Goal: Task Accomplishment & Management: Manage account settings

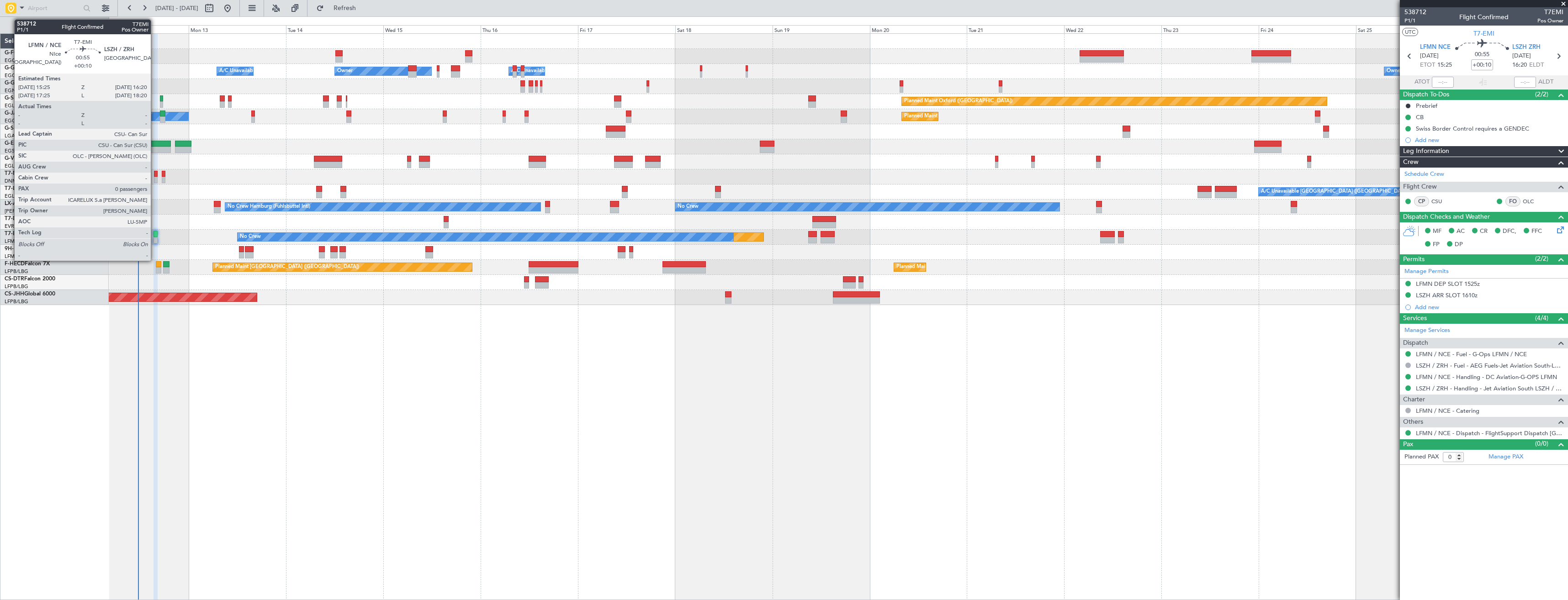
click at [155, 237] on div at bounding box center [155, 234] width 4 height 6
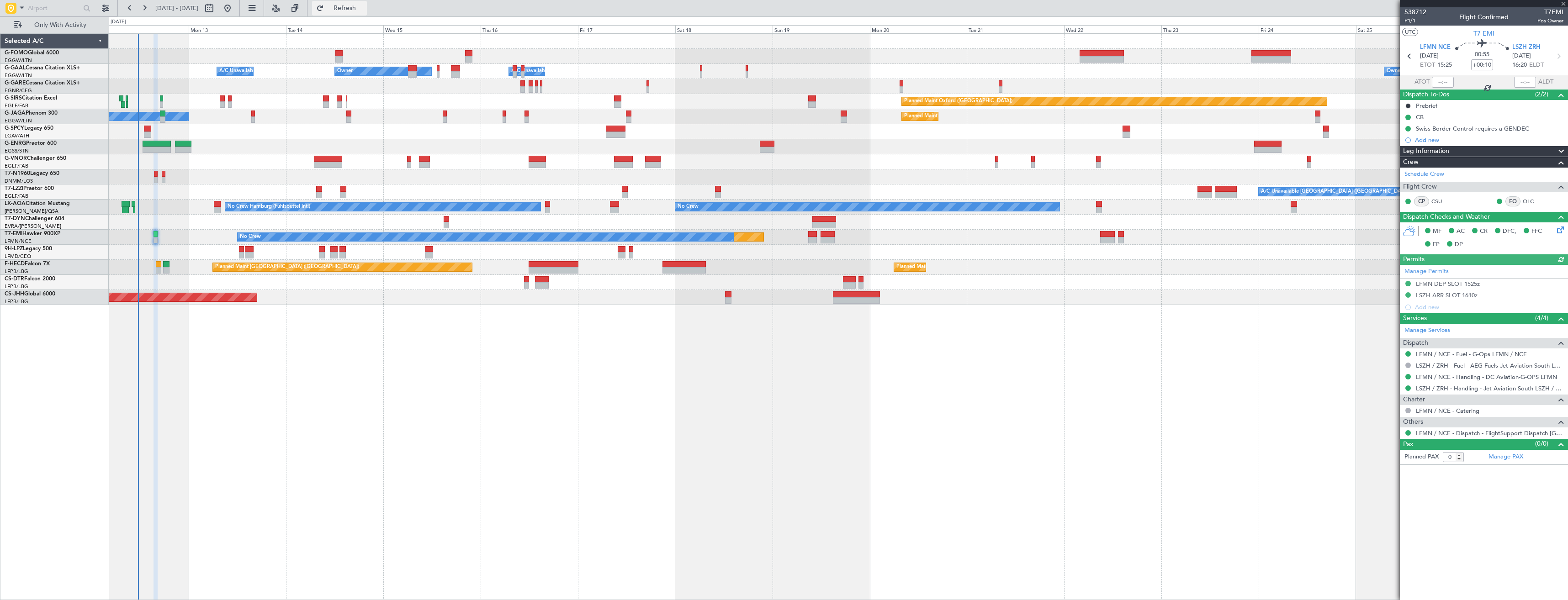
click at [364, 5] on span "Refresh" at bounding box center [345, 8] width 38 height 6
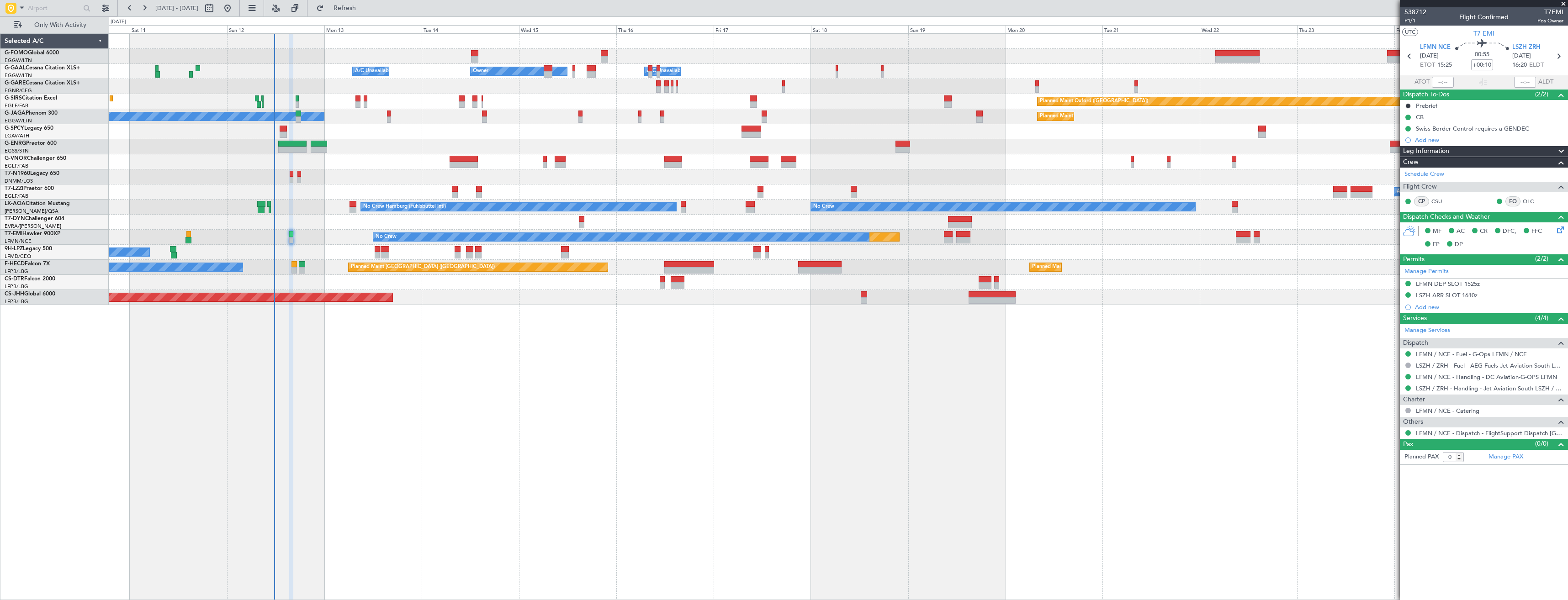
click at [511, 330] on div "Owner A/C Unavailable Owner Owner A/C Unavailable Planned Maint [GEOGRAPHIC_DAT…" at bounding box center [838, 317] width 1459 height 567
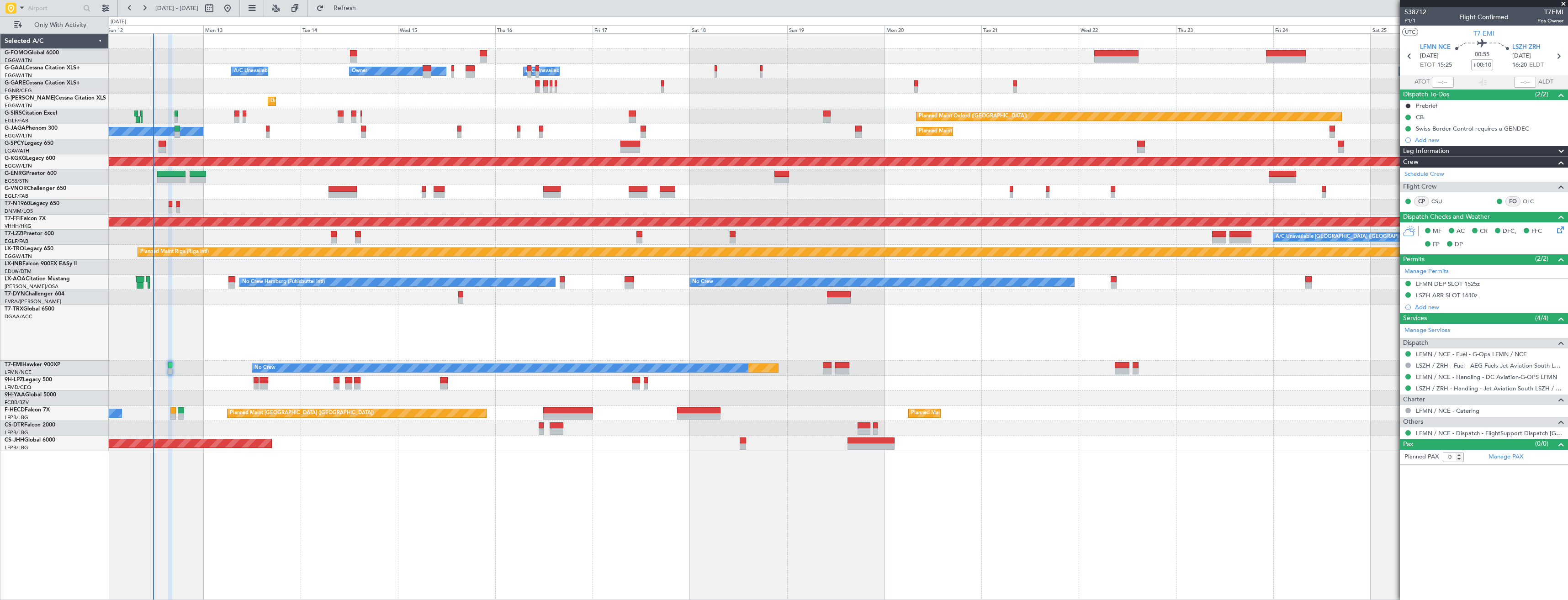
click at [206, 373] on div "Planned Maint No Crew" at bounding box center [838, 368] width 1459 height 15
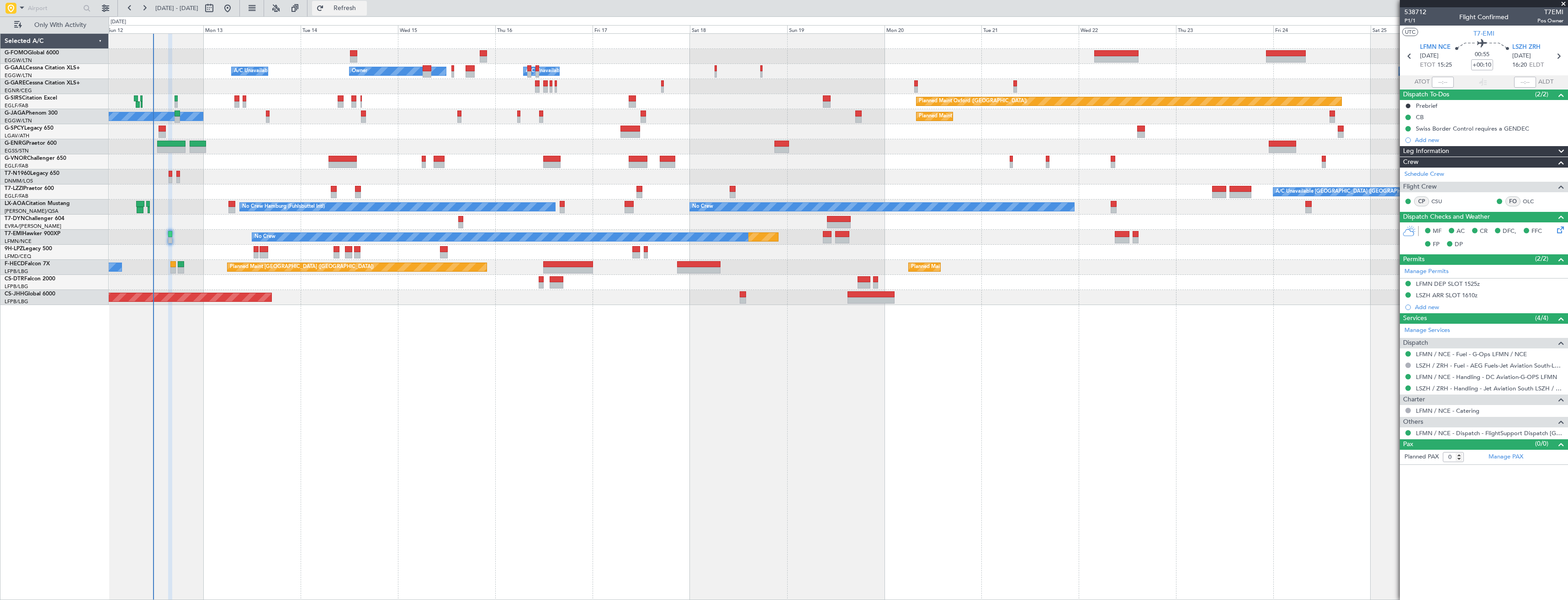
click at [364, 9] on span "Refresh" at bounding box center [345, 8] width 38 height 6
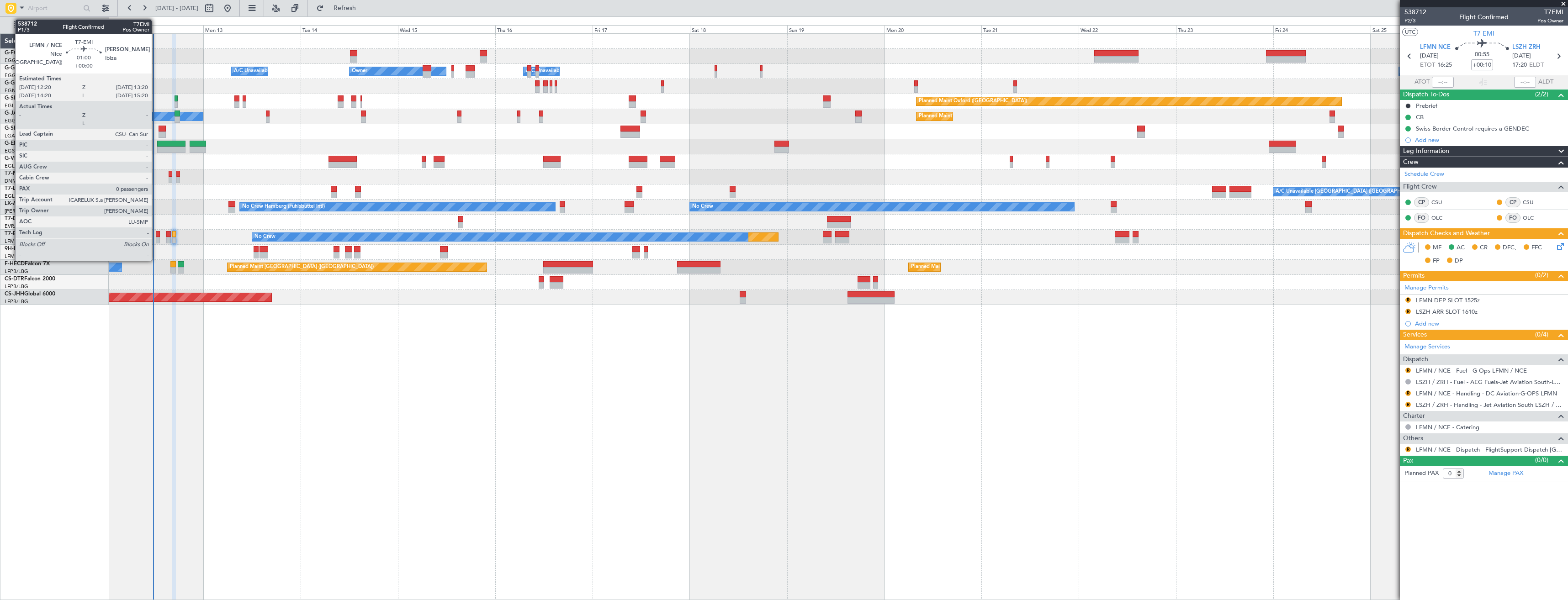
click at [155, 238] on div at bounding box center [157, 241] width 4 height 6
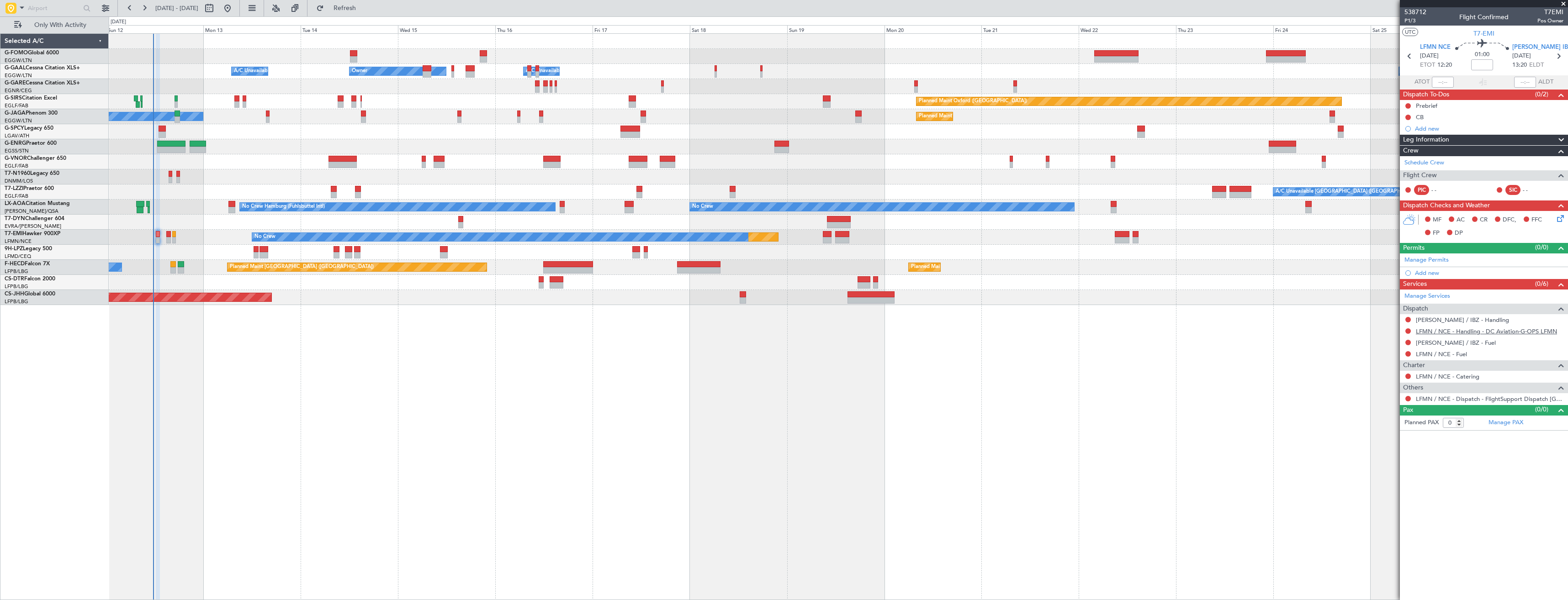
click at [1500, 330] on link "LFMN / NCE - Handling - DC Aviation-G-OPS LFMN" at bounding box center [1486, 331] width 141 height 8
click at [364, 7] on span "Refresh" at bounding box center [345, 8] width 38 height 6
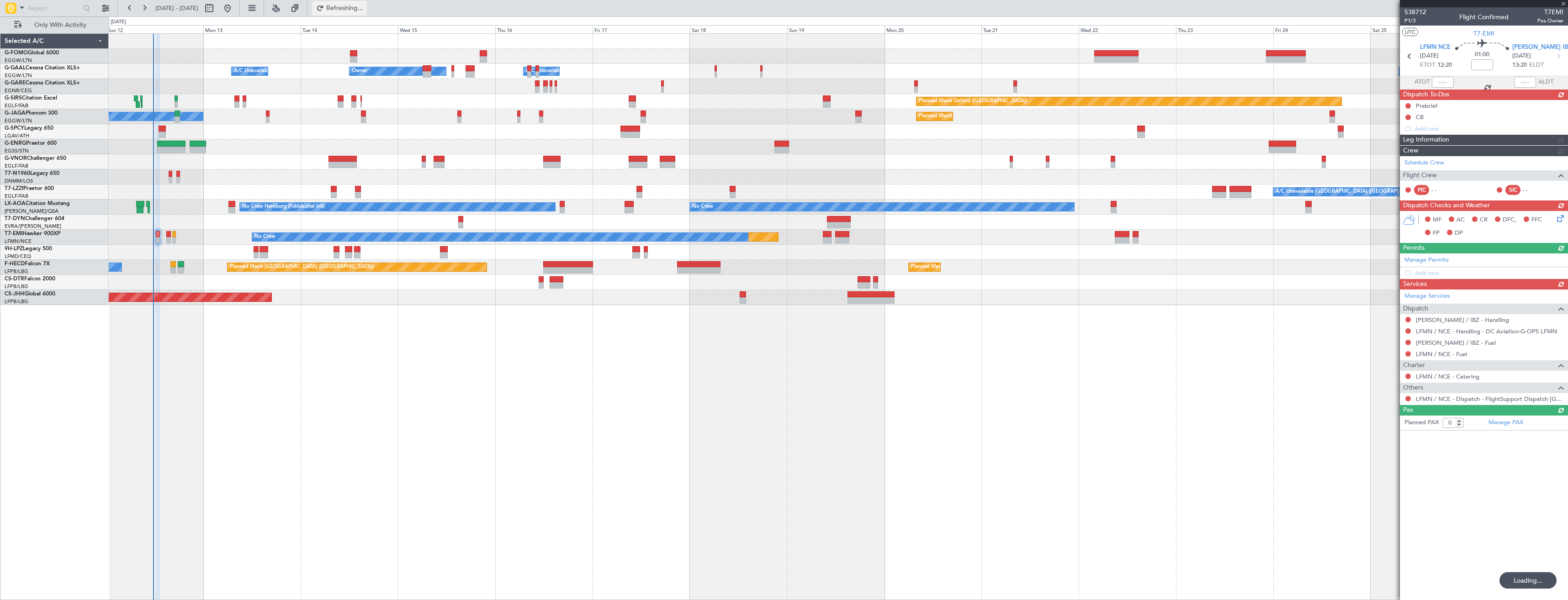
type input "+00:15"
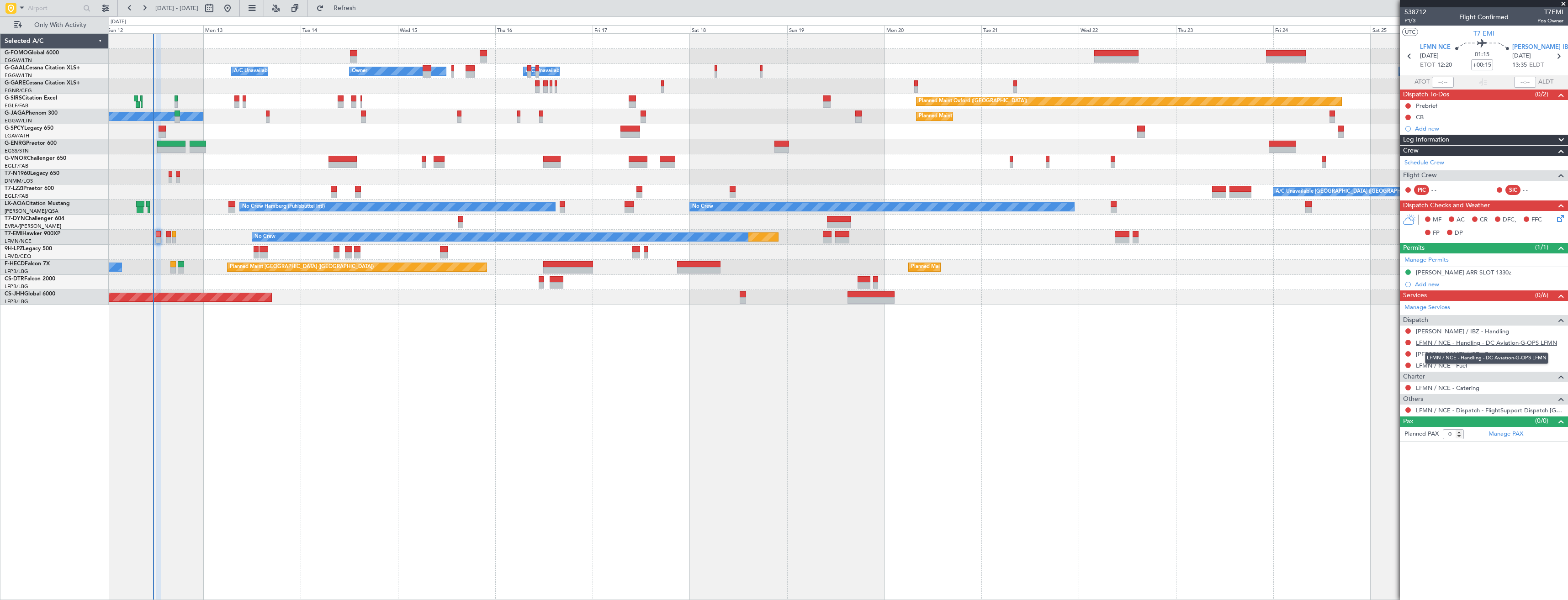
click at [1449, 342] on link "LFMN / NCE - Handling - DC Aviation-G-OPS LFMN" at bounding box center [1486, 343] width 141 height 8
click at [363, 10] on span "Refresh" at bounding box center [345, 8] width 38 height 6
click at [1408, 263] on link "Manage Permits" at bounding box center [1427, 260] width 45 height 9
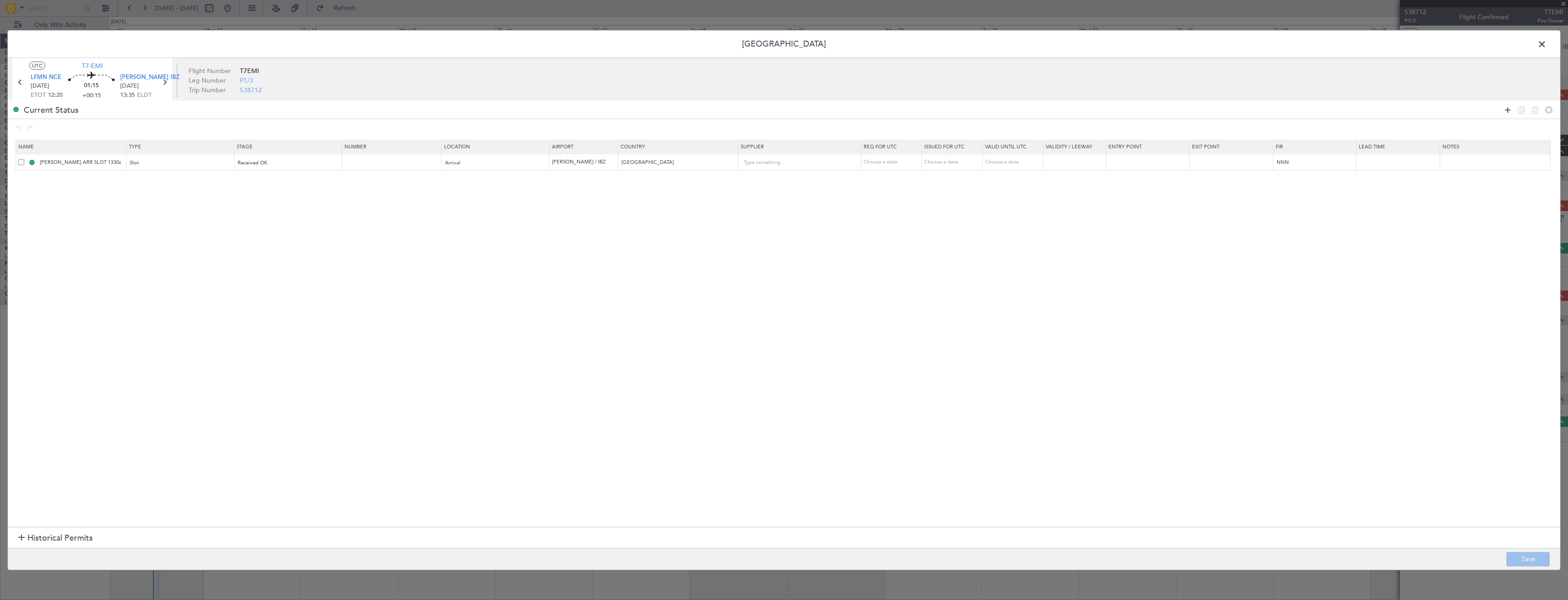
click at [1503, 110] on icon at bounding box center [1508, 109] width 11 height 11
click at [168, 181] on div "Type" at bounding box center [177, 180] width 95 height 14
drag, startPoint x: 155, startPoint y: 266, endPoint x: 284, endPoint y: 176, distance: 157.3
click at [155, 265] on span "Slot" at bounding box center [184, 267] width 102 height 14
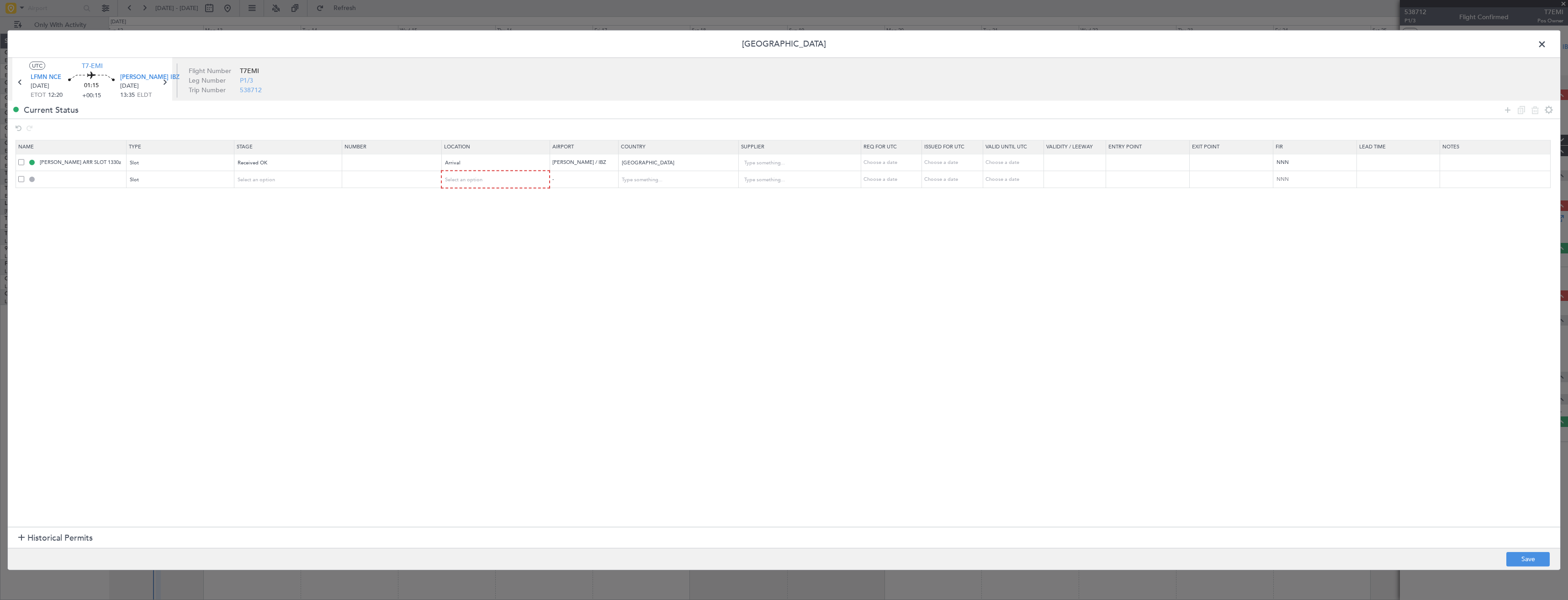
click at [298, 170] on mat-form-field "Received OK" at bounding box center [288, 162] width 107 height 16
click at [298, 177] on div "Select an option" at bounding box center [285, 180] width 95 height 14
drag, startPoint x: 286, startPoint y: 236, endPoint x: 449, endPoint y: 199, distance: 167.1
click at [287, 236] on span "Requested" at bounding box center [294, 241] width 102 height 14
click at [465, 185] on div "Select an option" at bounding box center [492, 180] width 95 height 14
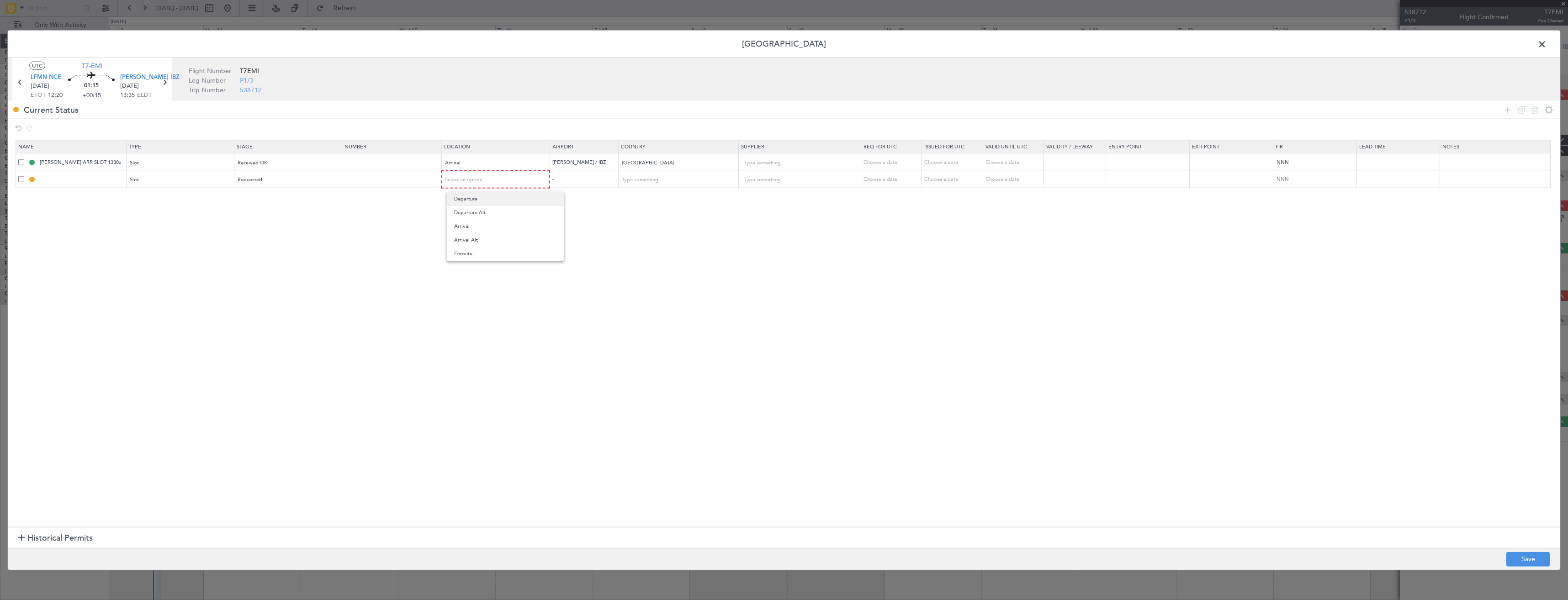
click at [465, 198] on span "Departure" at bounding box center [505, 199] width 102 height 14
click at [1530, 562] on button "Save" at bounding box center [1528, 559] width 44 height 15
type input "LFMN DEP SLOT"
type input "[GEOGRAPHIC_DATA]"
type input "NNN"
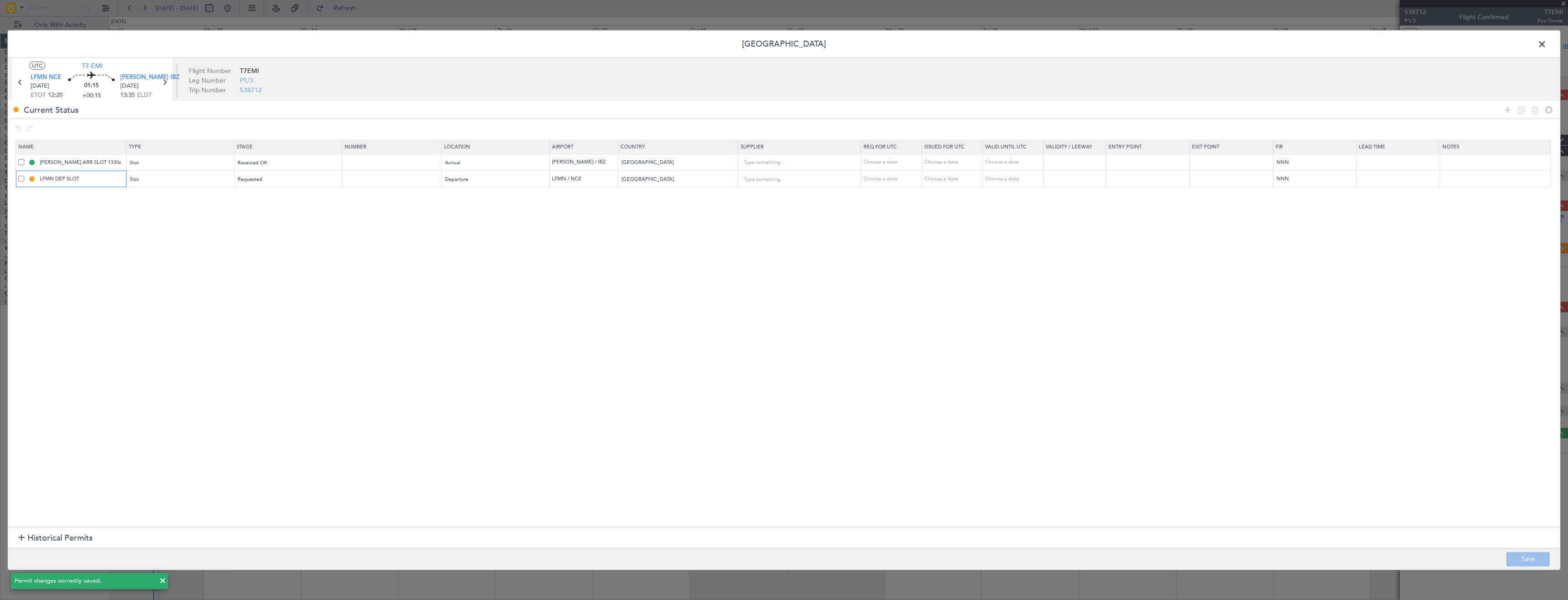
click at [98, 181] on input "LFMN DEP SLOT" at bounding box center [82, 179] width 88 height 8
type input "LFMN DEP SLOT 1220z"
drag, startPoint x: 1497, startPoint y: 556, endPoint x: 1509, endPoint y: 555, distance: 12.0
click at [1498, 556] on footer "Save" at bounding box center [784, 559] width 1552 height 22
click at [1509, 555] on button "Save" at bounding box center [1528, 559] width 44 height 15
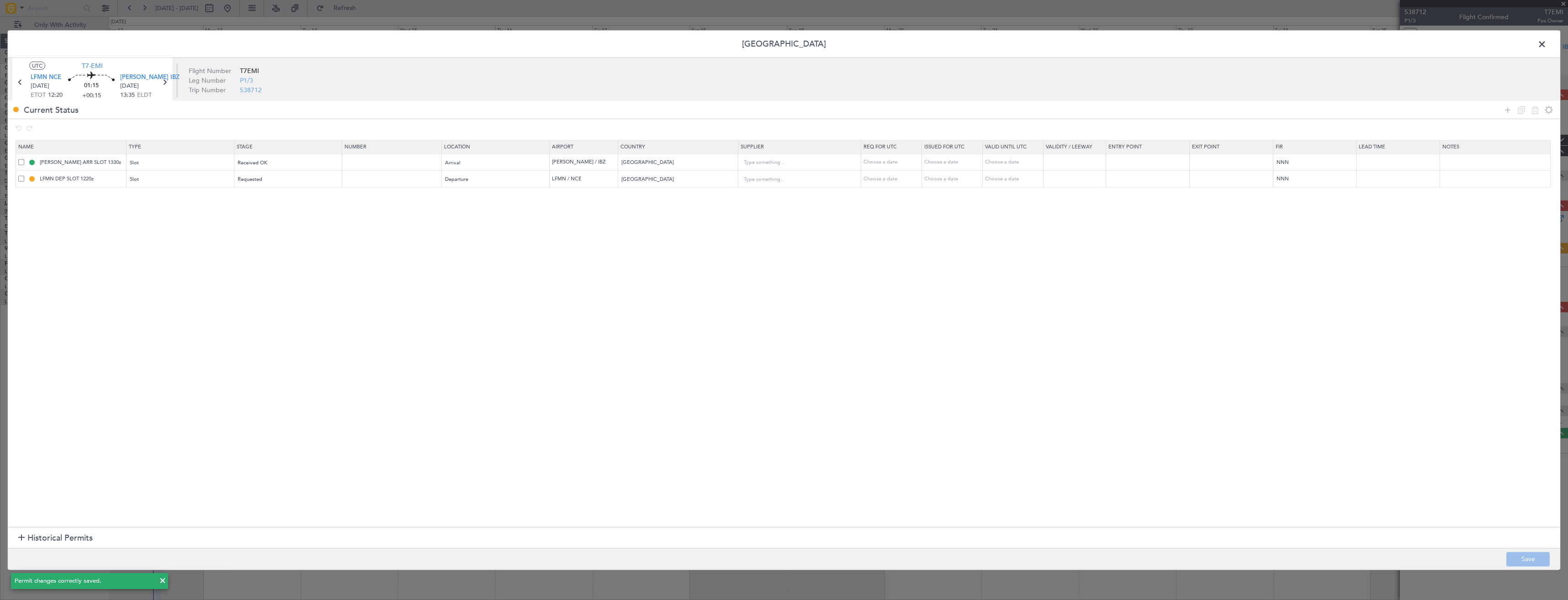
click at [1547, 48] on span at bounding box center [1547, 46] width 0 height 18
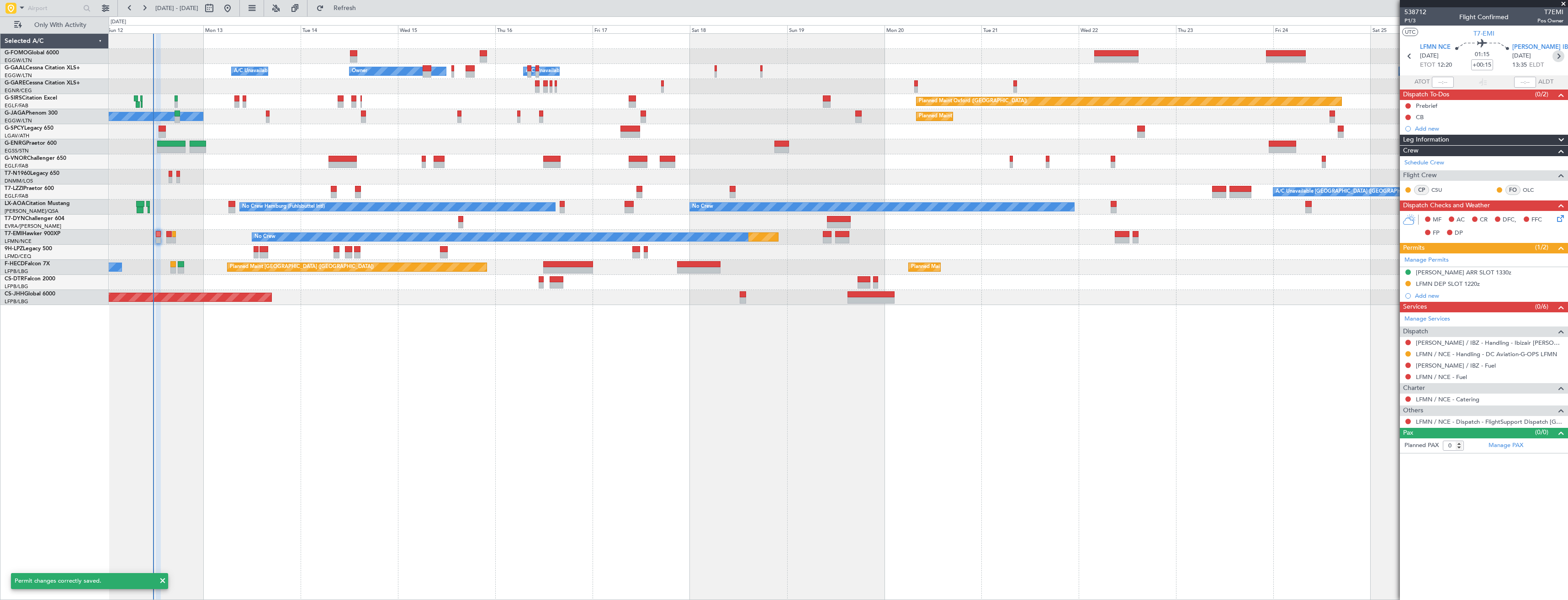
click at [1558, 55] on icon at bounding box center [1558, 55] width 12 height 12
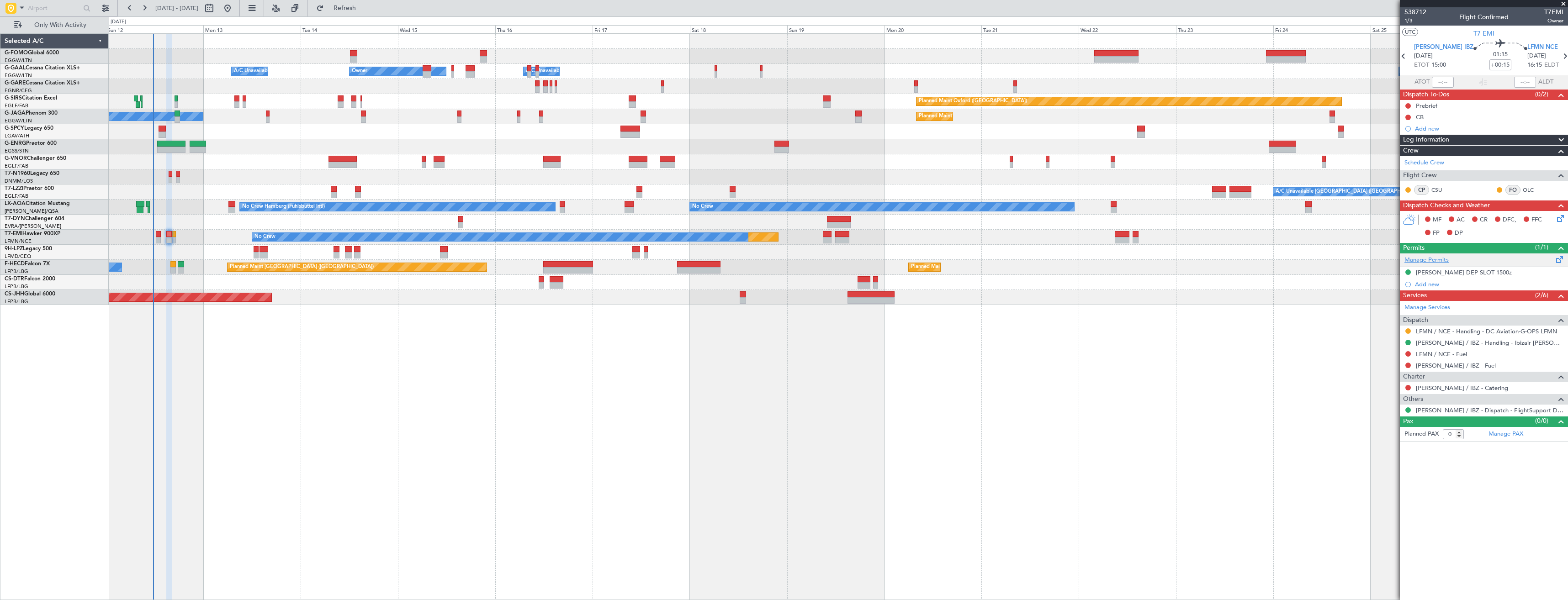
click at [1424, 260] on link "Manage Permits" at bounding box center [1427, 260] width 45 height 9
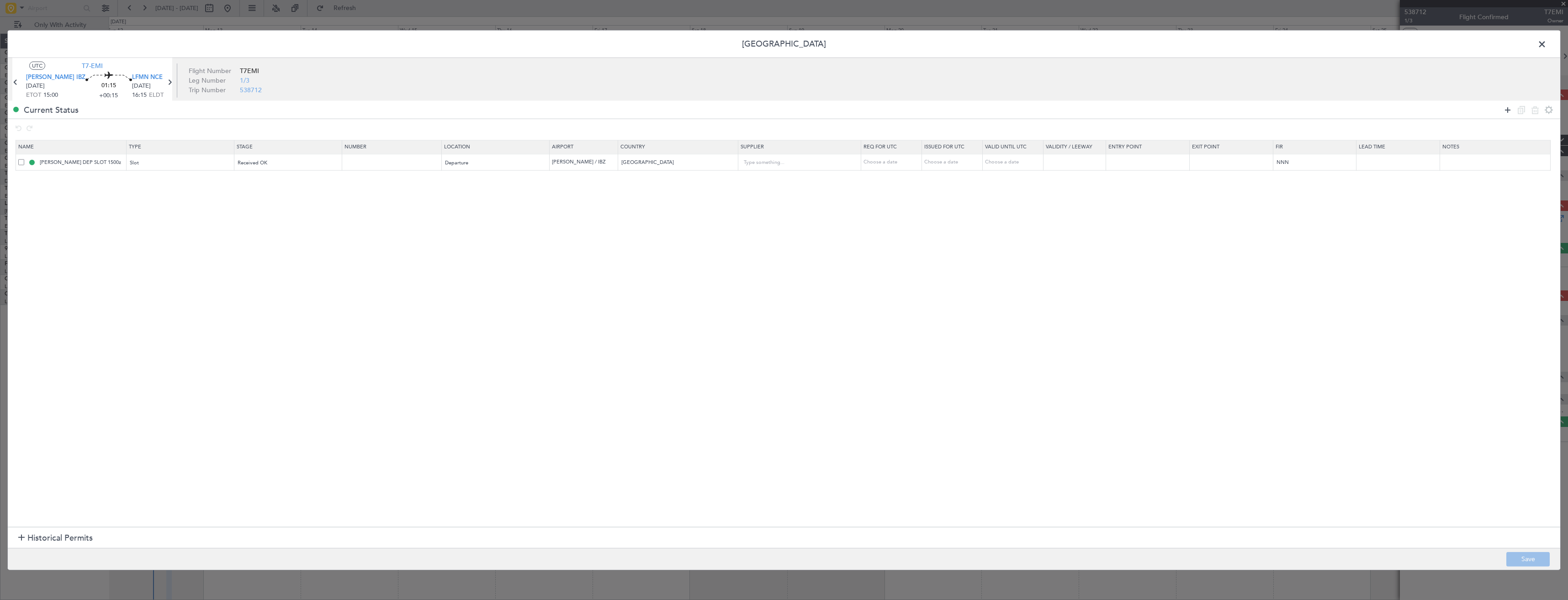
click at [1506, 112] on icon at bounding box center [1508, 109] width 11 height 11
click at [198, 187] on mat-form-field "Type" at bounding box center [180, 179] width 107 height 16
click at [195, 174] on div "Type" at bounding box center [177, 180] width 95 height 14
click at [141, 267] on span "Slot" at bounding box center [184, 267] width 102 height 14
click at [265, 180] on span "Select an option" at bounding box center [257, 180] width 38 height 7
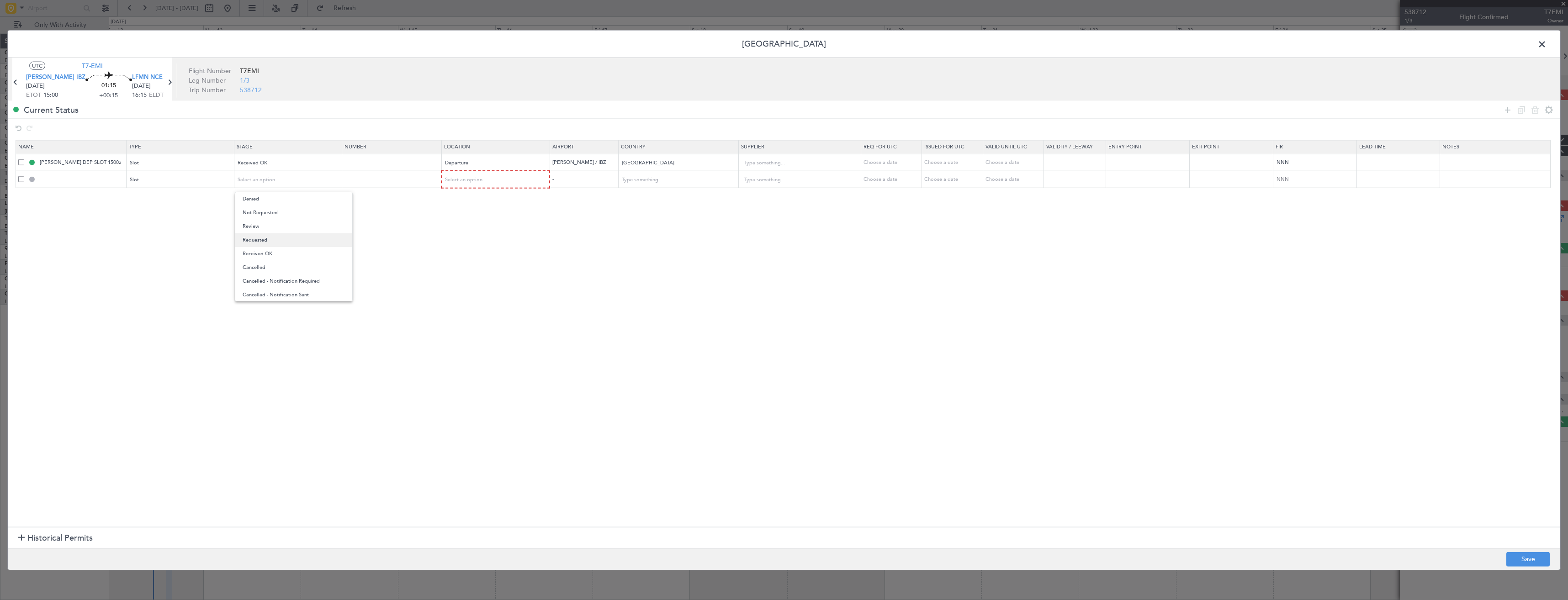
click at [273, 238] on span "Requested" at bounding box center [294, 241] width 102 height 14
click at [493, 184] on div "Select an option" at bounding box center [492, 180] width 95 height 14
click at [472, 226] on span "Arrival" at bounding box center [505, 227] width 102 height 14
click at [1520, 559] on button "Save" at bounding box center [1528, 559] width 44 height 15
type input "LFMN ARR SLOT"
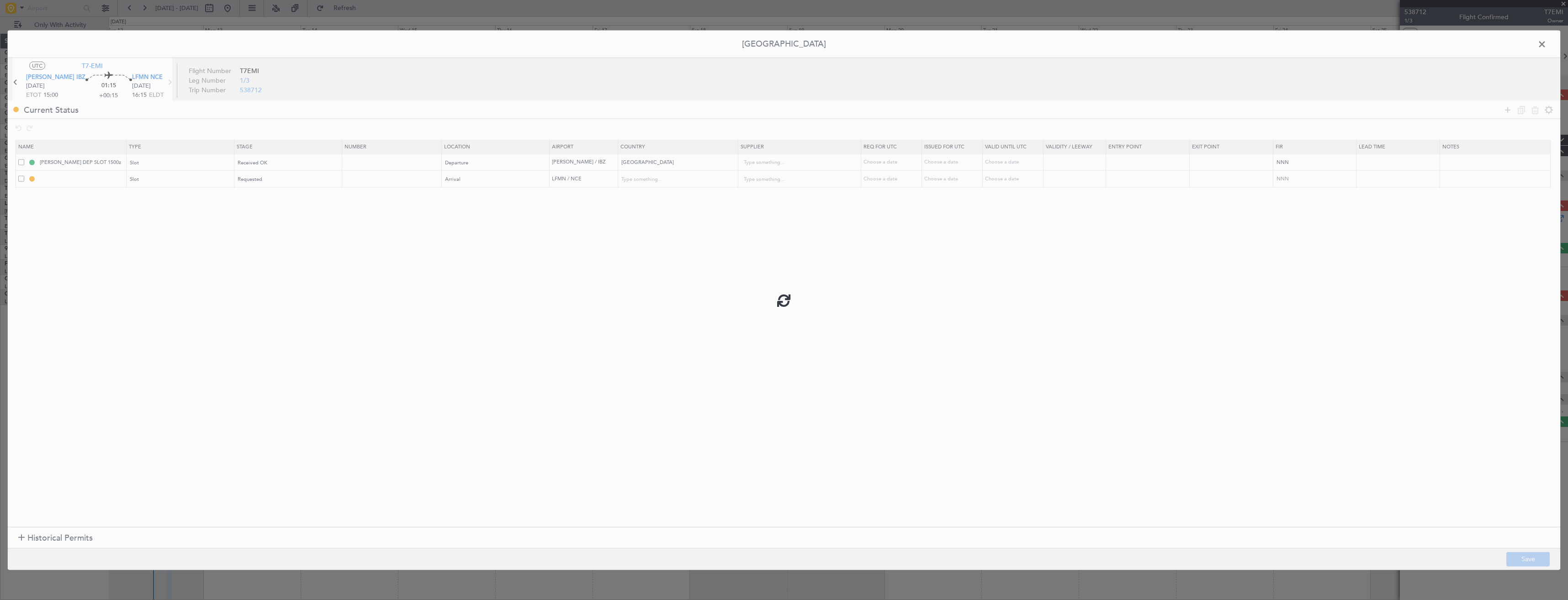
type input "[GEOGRAPHIC_DATA]"
type input "NNN"
click at [95, 180] on input "LFMN ARR SLOT" at bounding box center [82, 179] width 88 height 8
type input "LFMN ARR SLOT 1616z"
click at [1534, 559] on button "Save" at bounding box center [1528, 559] width 44 height 15
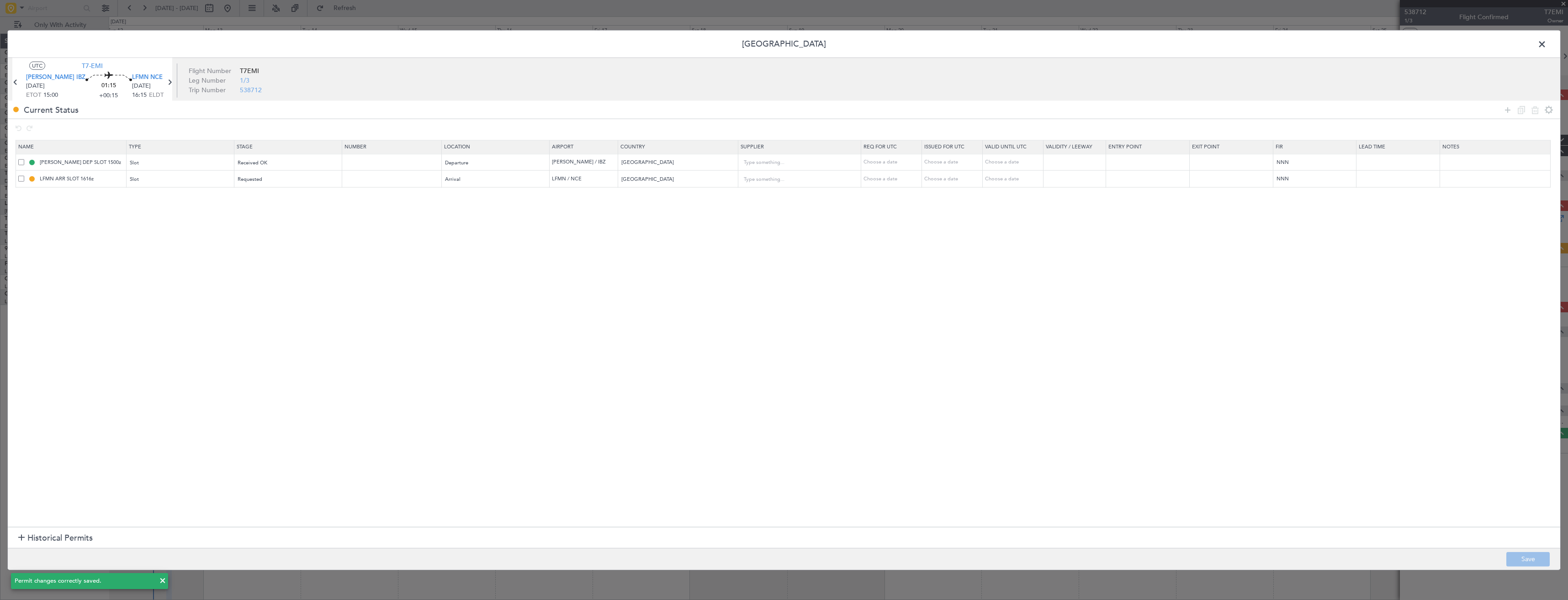
click at [1547, 43] on span at bounding box center [1547, 46] width 0 height 18
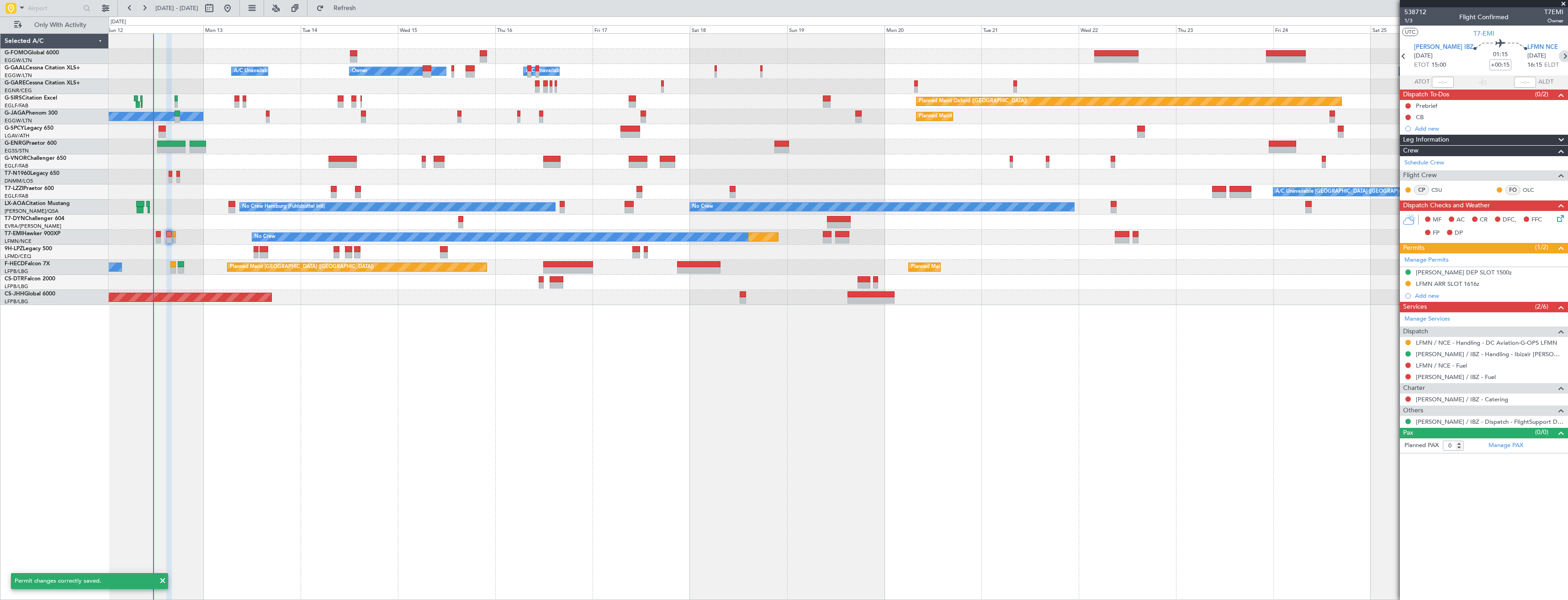
click at [1563, 59] on icon at bounding box center [1564, 55] width 12 height 12
type input "+00:10"
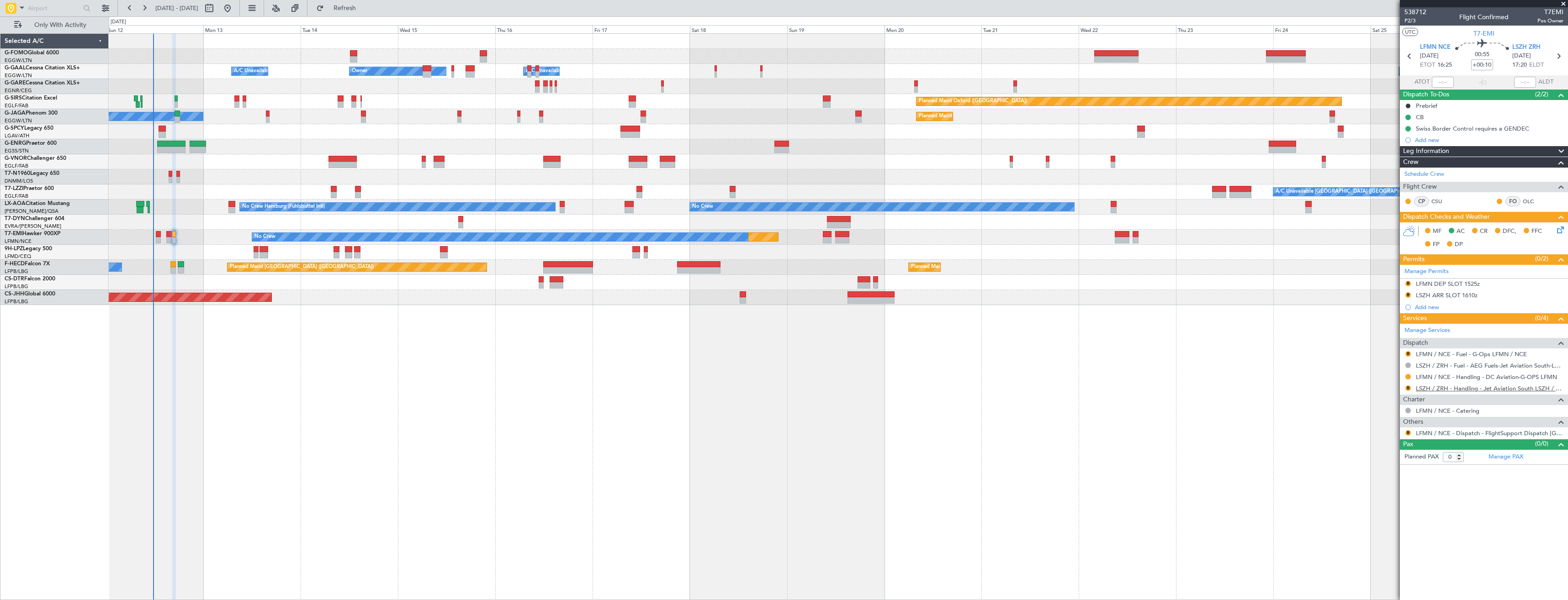
click at [1451, 388] on link "LSZH / ZRH - Handling - Jet Aviation South LSZH / ZRH" at bounding box center [1489, 388] width 148 height 8
click at [364, 9] on span "Refresh" at bounding box center [345, 8] width 38 height 6
drag, startPoint x: 1409, startPoint y: 432, endPoint x: 1396, endPoint y: 448, distance: 20.6
click at [1409, 432] on button "R" at bounding box center [1408, 433] width 5 height 5
click at [1392, 542] on span "Confirmed" at bounding box center [1382, 542] width 28 height 9
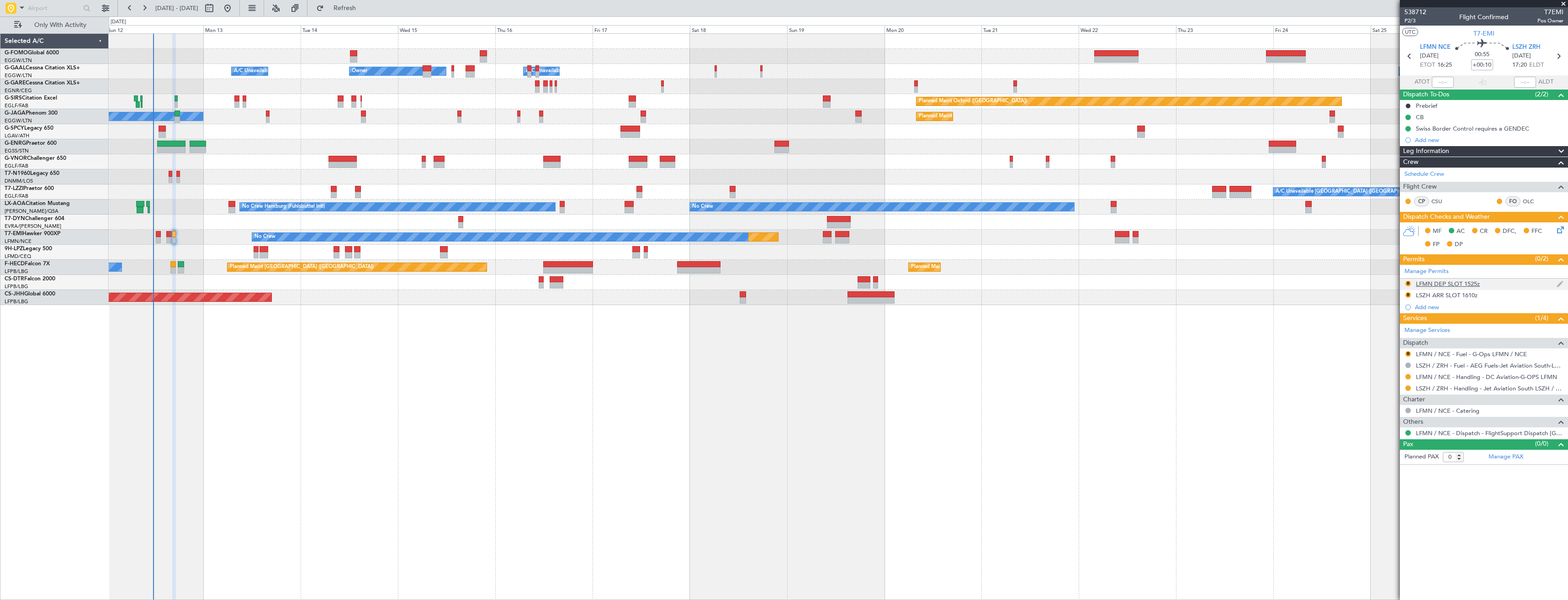
click at [1507, 288] on div "R LFMN DEP SLOT 1525z" at bounding box center [1484, 284] width 168 height 12
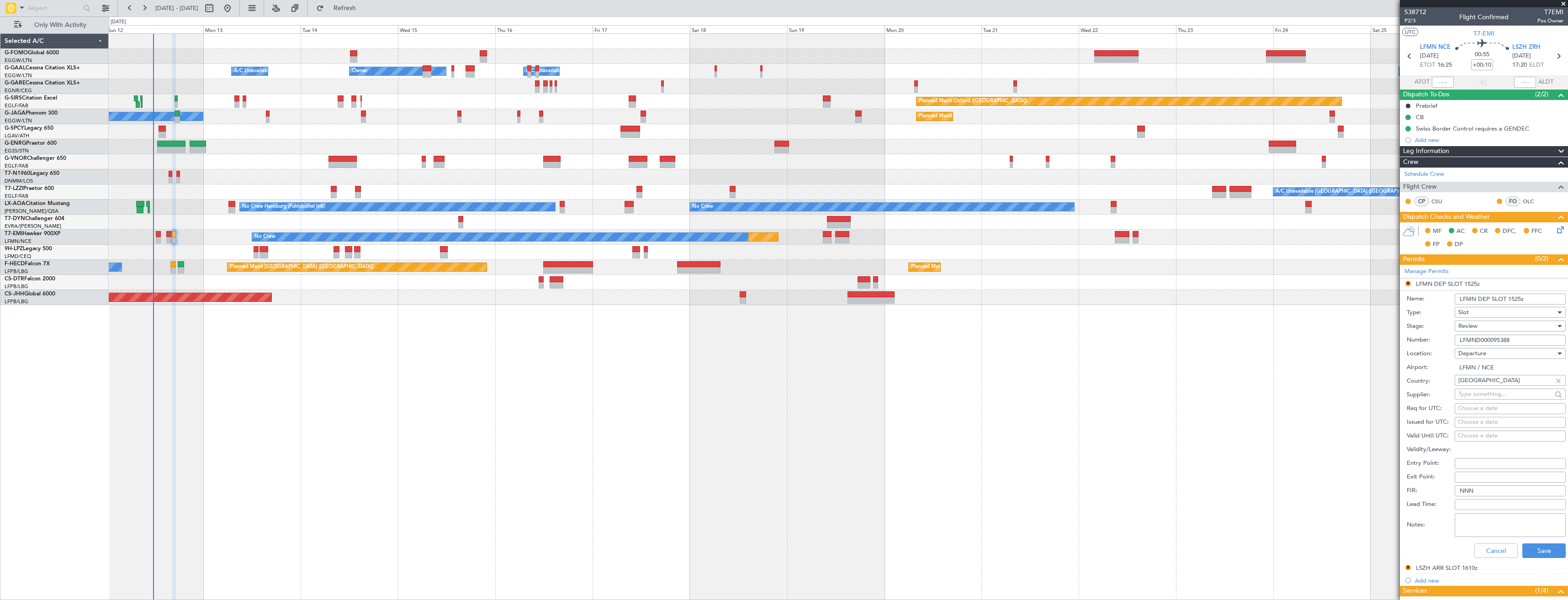
click at [1514, 300] on input "LFMN DEP SLOT 1525z" at bounding box center [1510, 299] width 111 height 11
type input "LFMN DEP SLOT 1625z"
click at [1478, 327] on div "Review" at bounding box center [1507, 327] width 98 height 14
click at [1492, 381] on span "Requested" at bounding box center [1506, 386] width 96 height 14
click at [1538, 548] on button "Save" at bounding box center [1545, 551] width 44 height 15
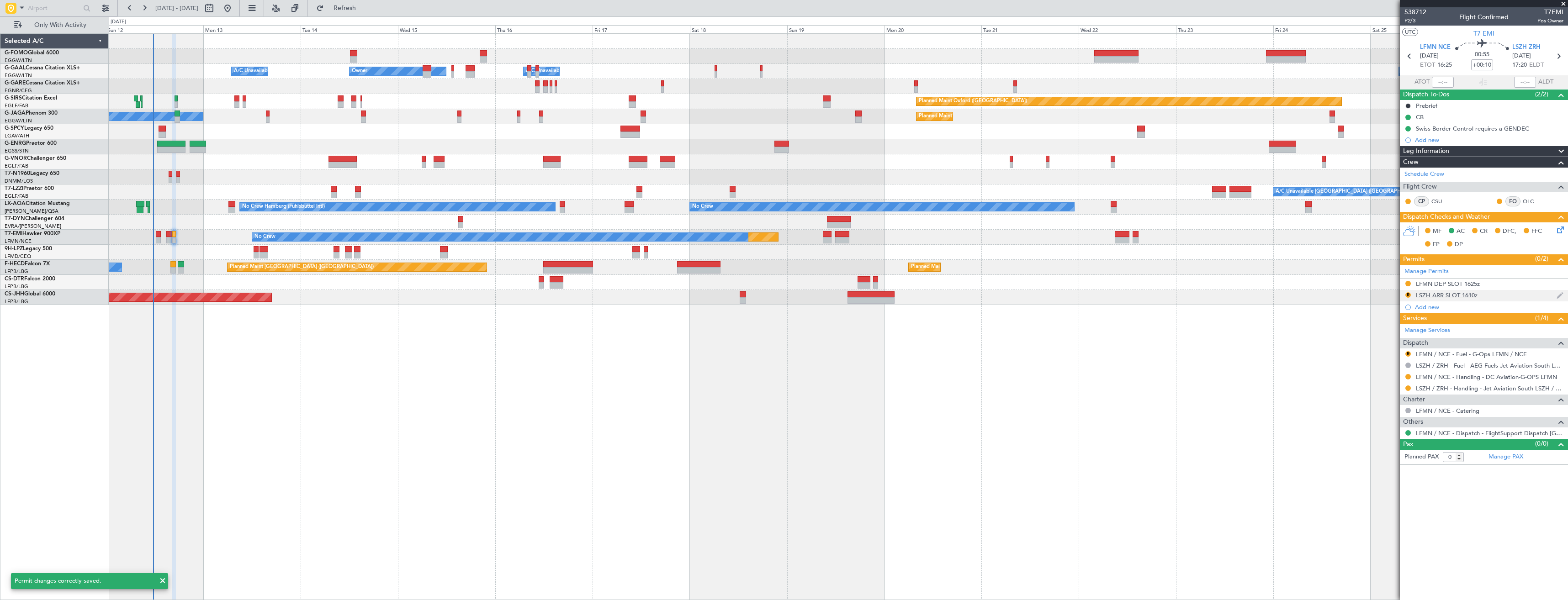
click at [1494, 295] on div "R LSZH ARR SLOT 1610z" at bounding box center [1484, 295] width 168 height 12
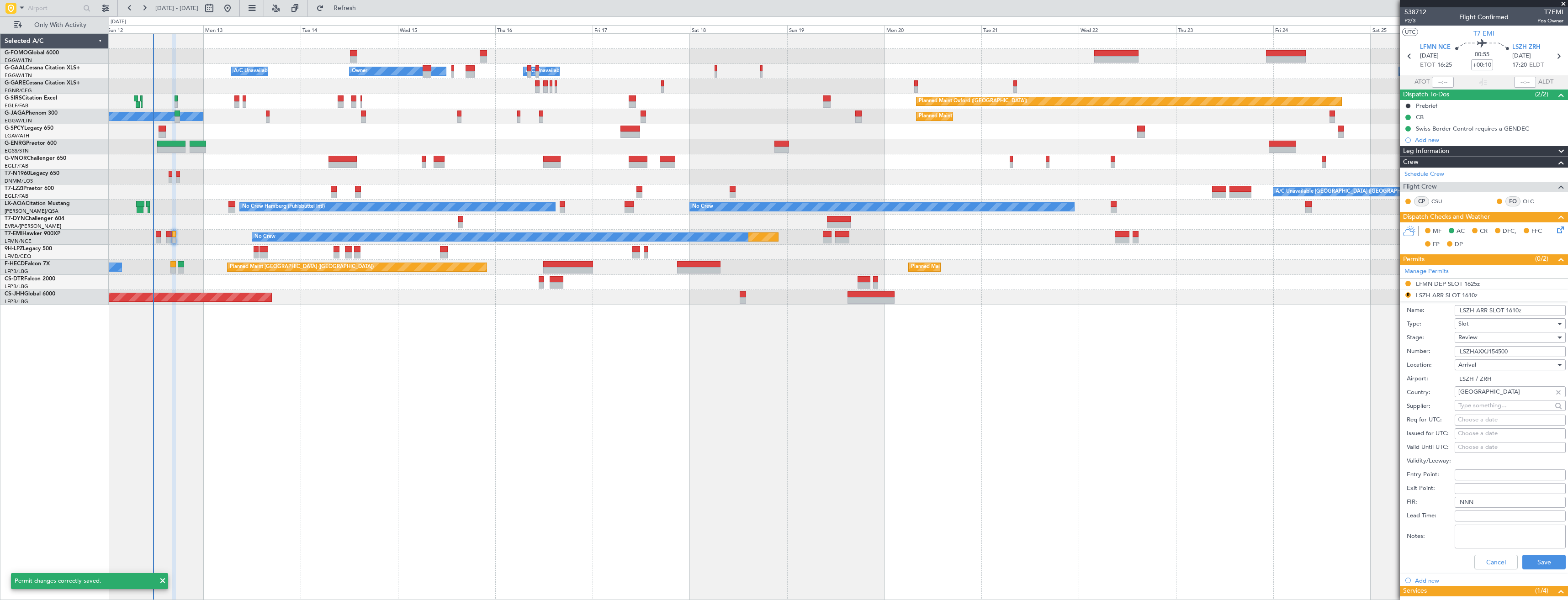
click at [1498, 338] on div "Review" at bounding box center [1507, 338] width 98 height 14
click at [1481, 399] on span "Requested" at bounding box center [1506, 398] width 96 height 14
click at [1510, 309] on input "LSZH ARR SLOT 1610z" at bounding box center [1510, 311] width 111 height 11
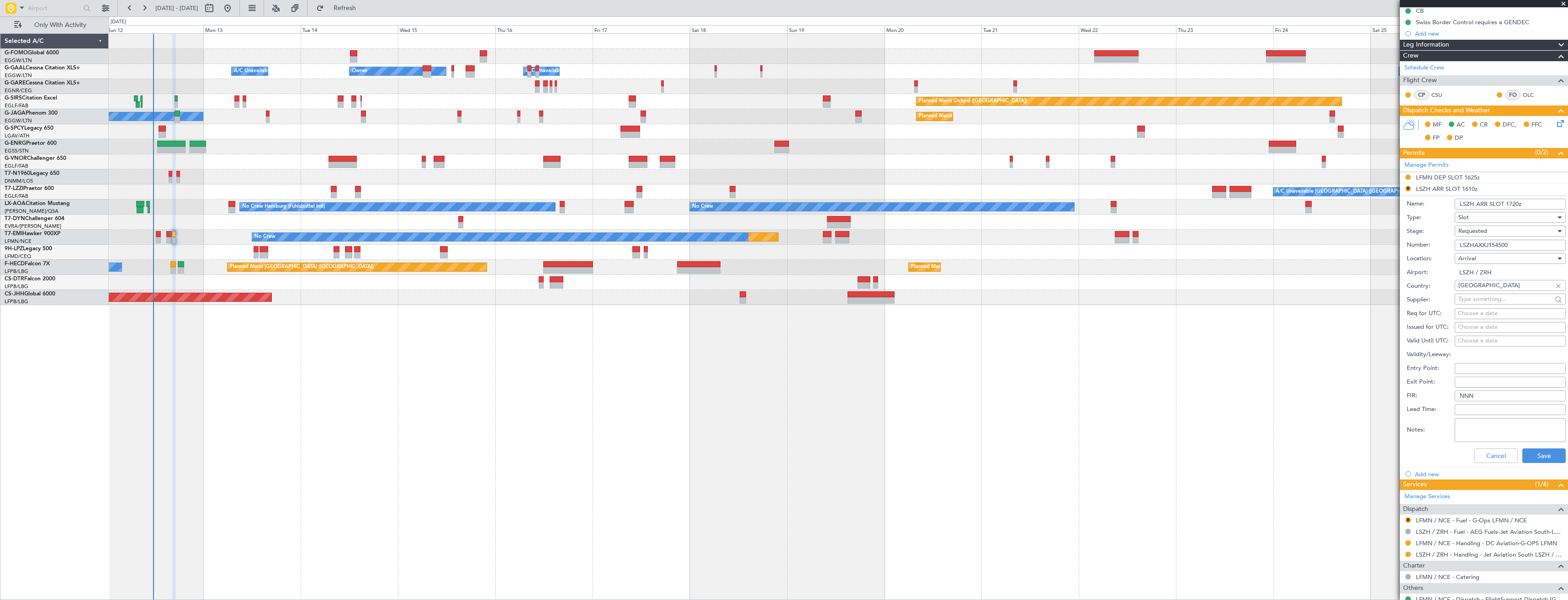
scroll to position [137, 0]
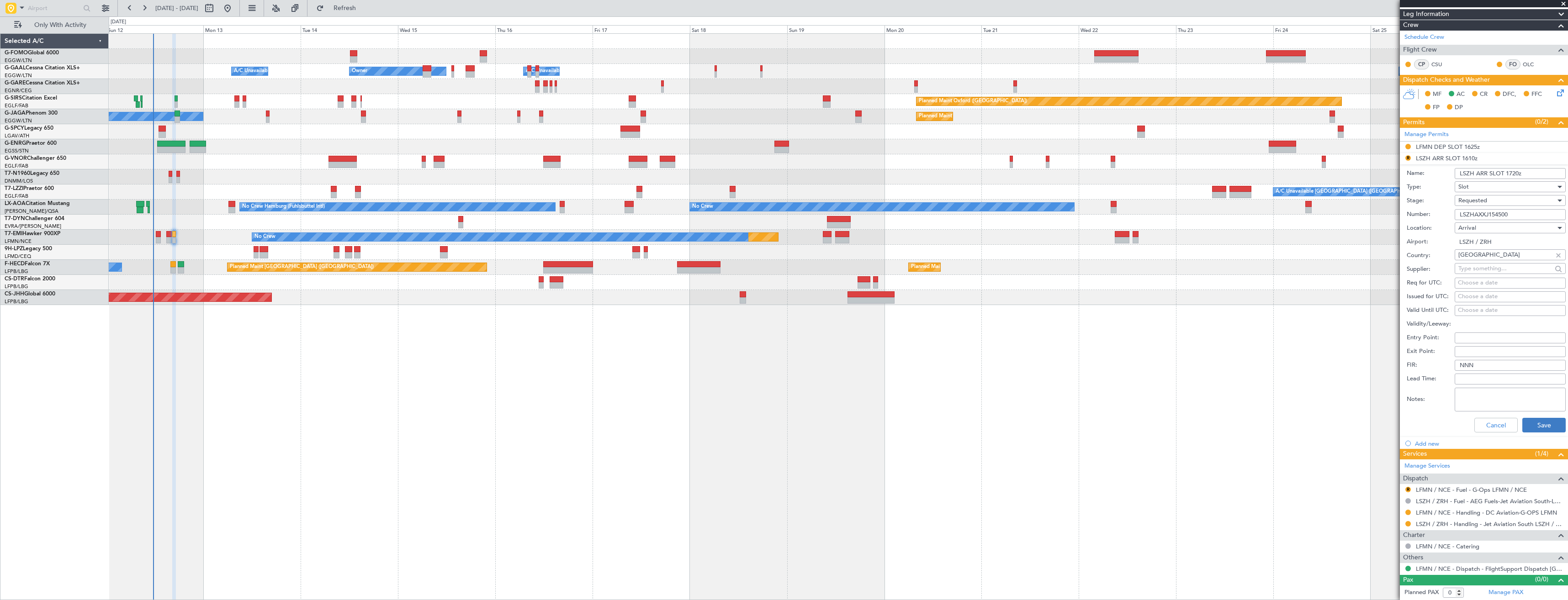
type input "LSZH ARR SLOT 1720z"
click at [1534, 423] on button "Save" at bounding box center [1545, 425] width 44 height 15
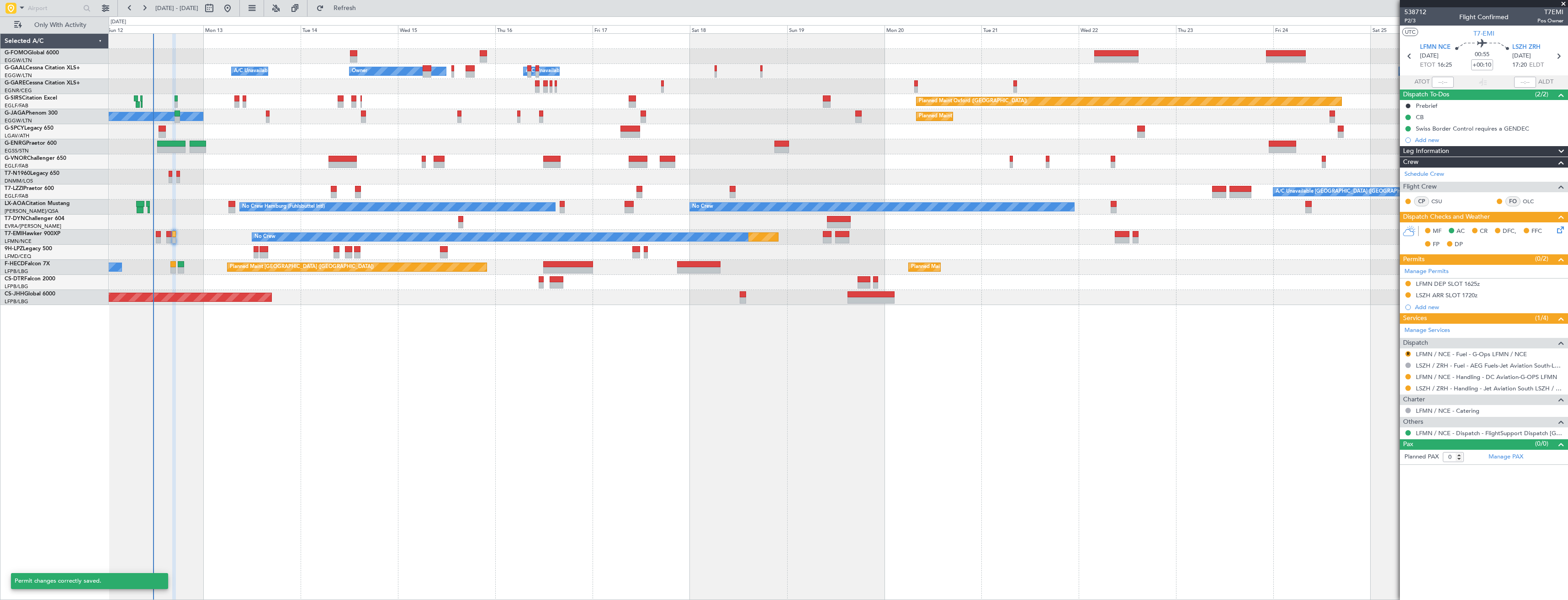
scroll to position [0, 0]
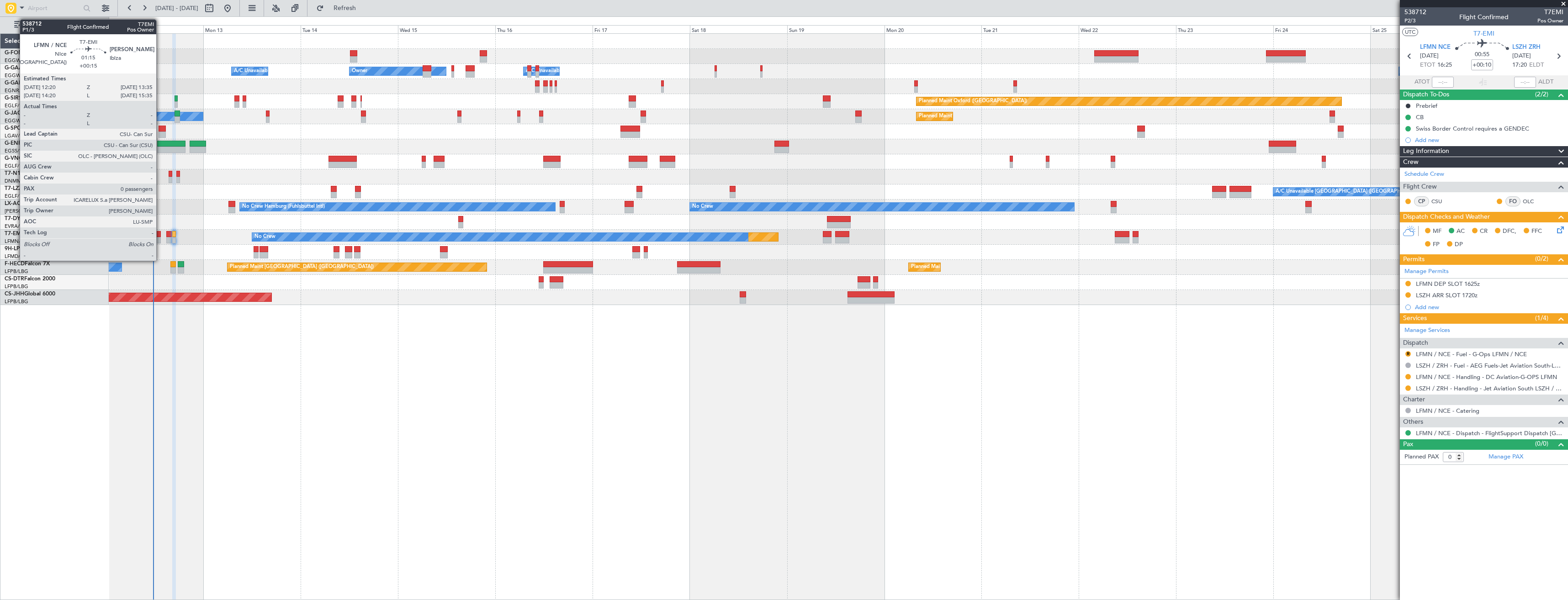
click at [160, 241] on div at bounding box center [158, 241] width 5 height 6
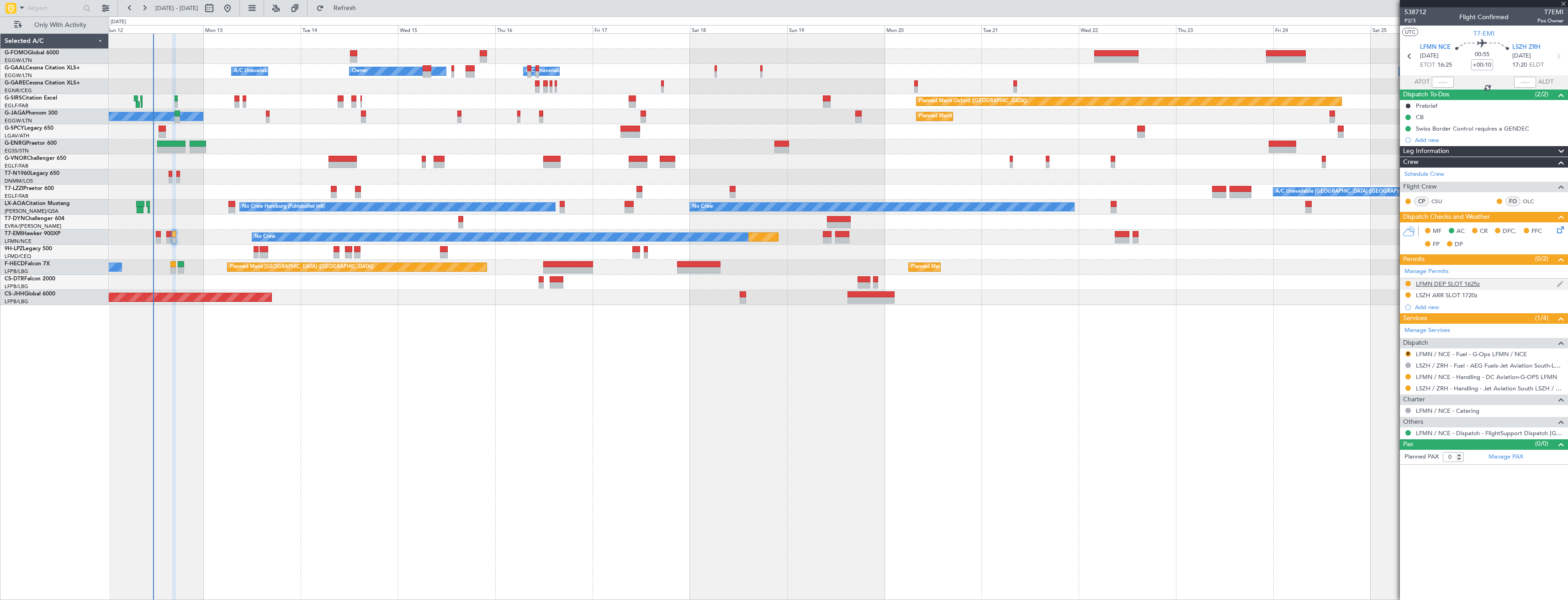
type input "+00:15"
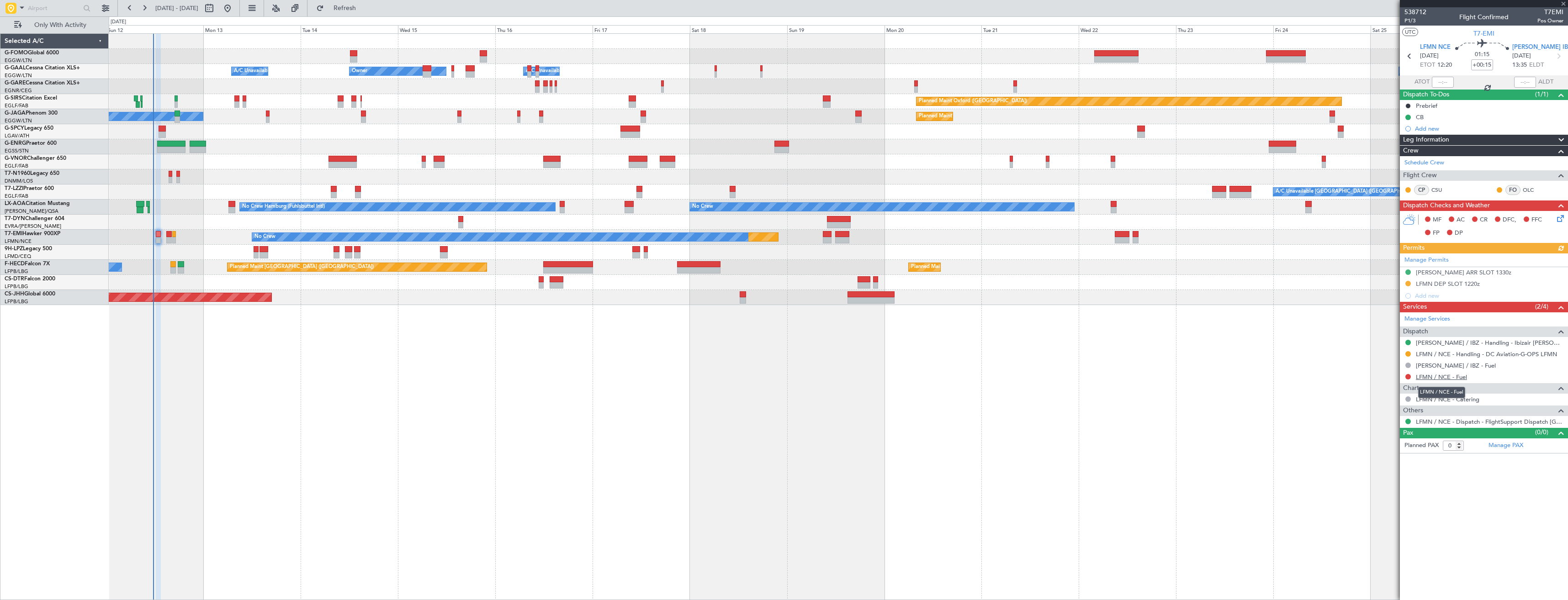
click at [1434, 377] on link "LFMN / NCE - Fuel" at bounding box center [1441, 377] width 51 height 8
click at [354, 9] on button "Refresh" at bounding box center [339, 8] width 55 height 15
click at [1408, 378] on button at bounding box center [1408, 377] width 5 height 5
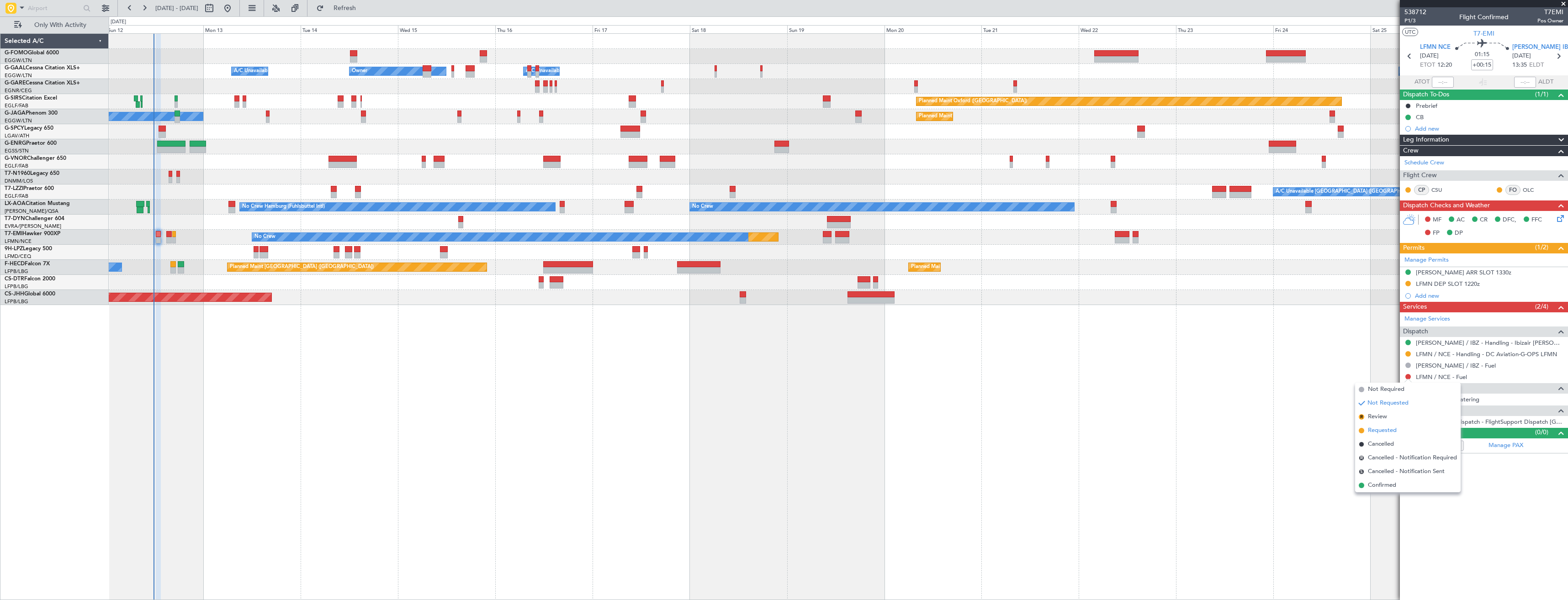
click at [1382, 429] on span "Requested" at bounding box center [1382, 431] width 29 height 9
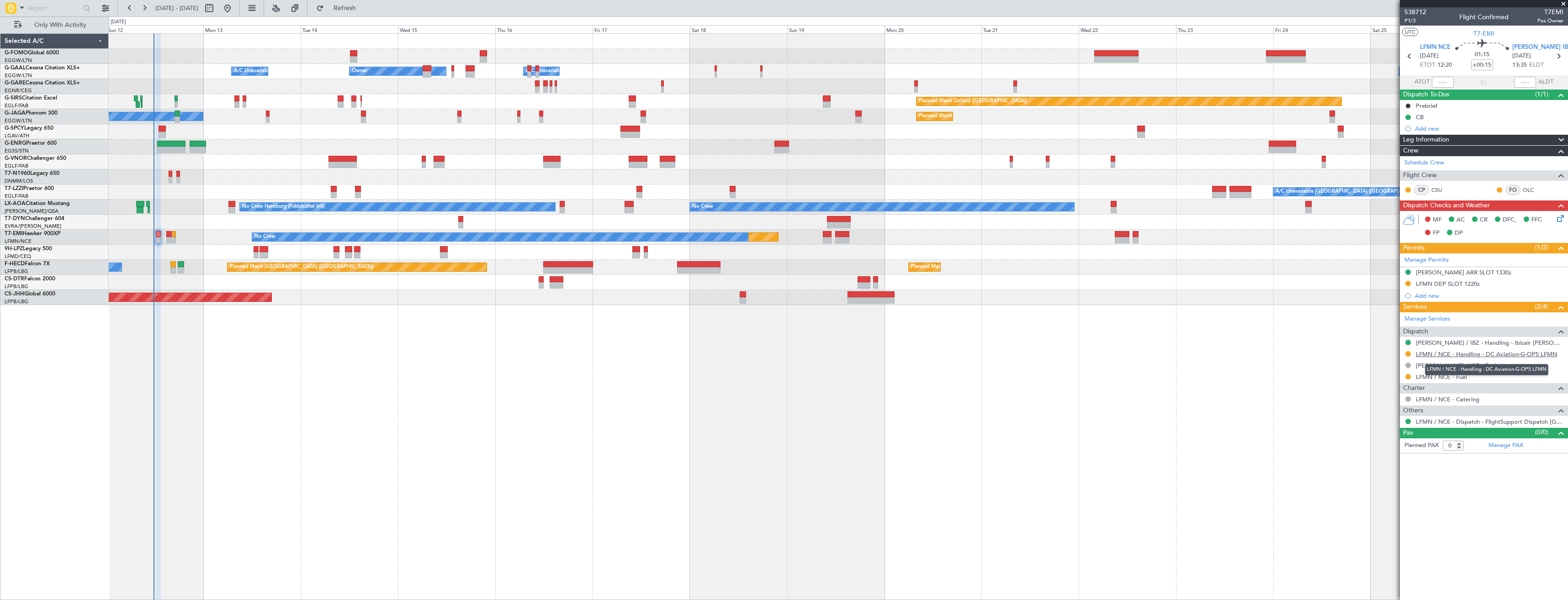
click at [1471, 356] on link "LFMN / NCE - Handling - DC Aviation-G-OPS LFMN" at bounding box center [1486, 355] width 141 height 8
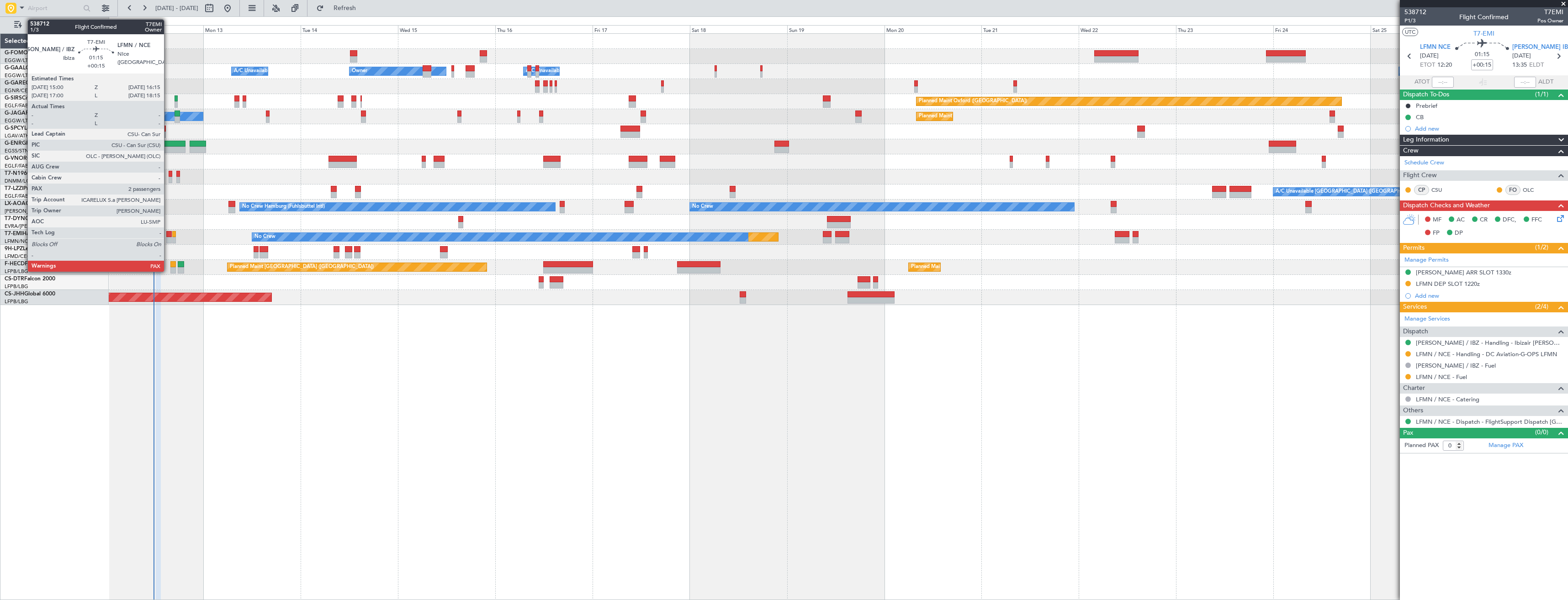
click at [168, 241] on div at bounding box center [169, 241] width 5 height 6
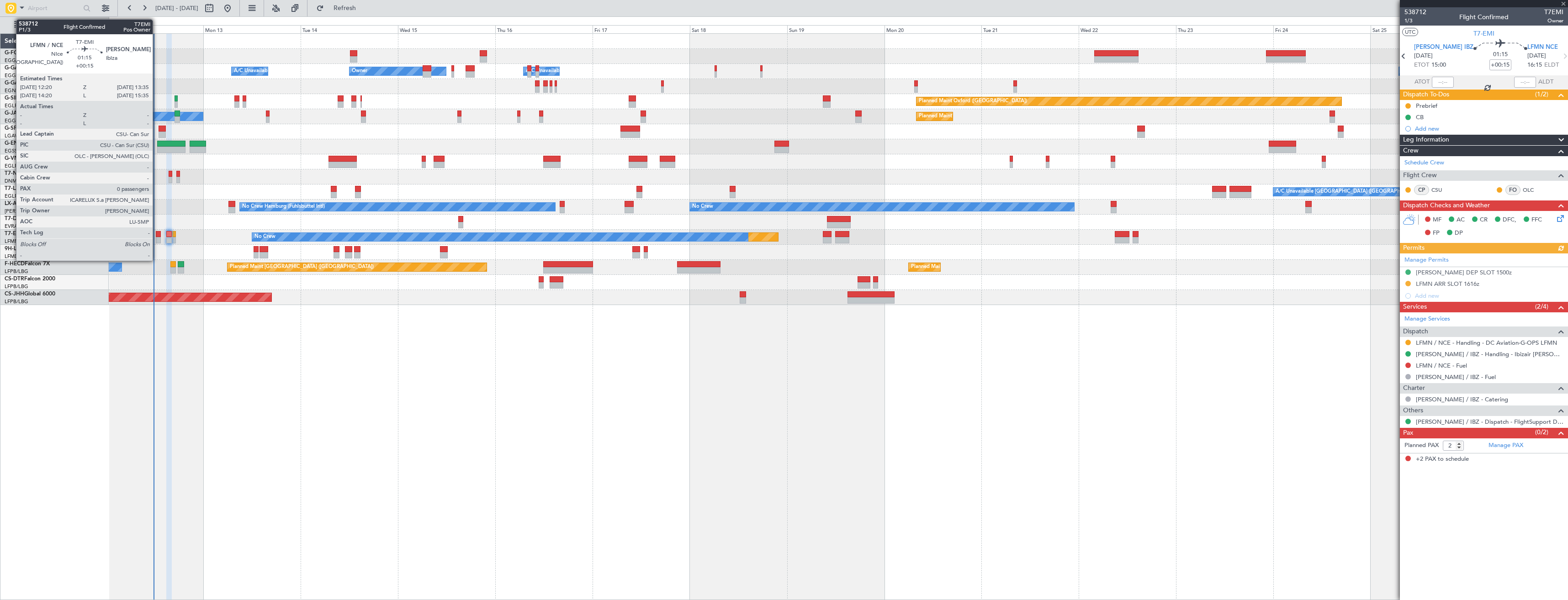
click at [157, 241] on div at bounding box center [158, 241] width 5 height 6
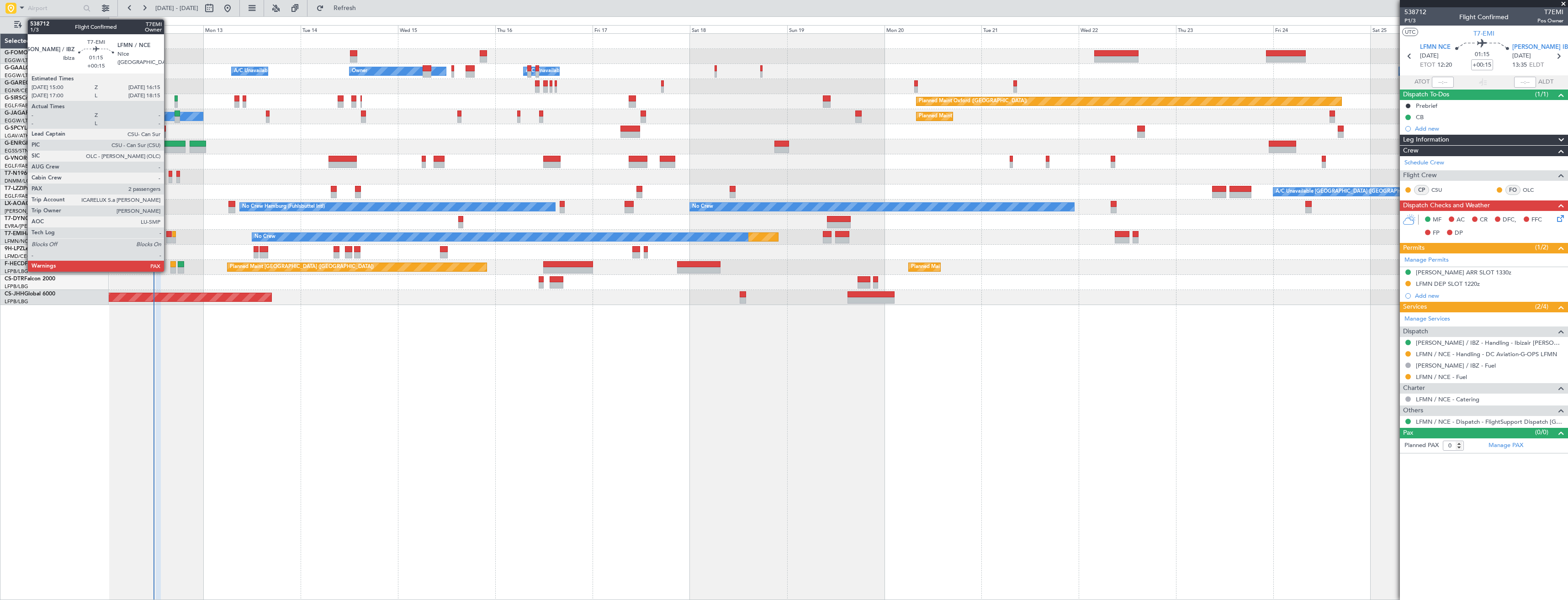
click at [168, 241] on div at bounding box center [169, 241] width 5 height 6
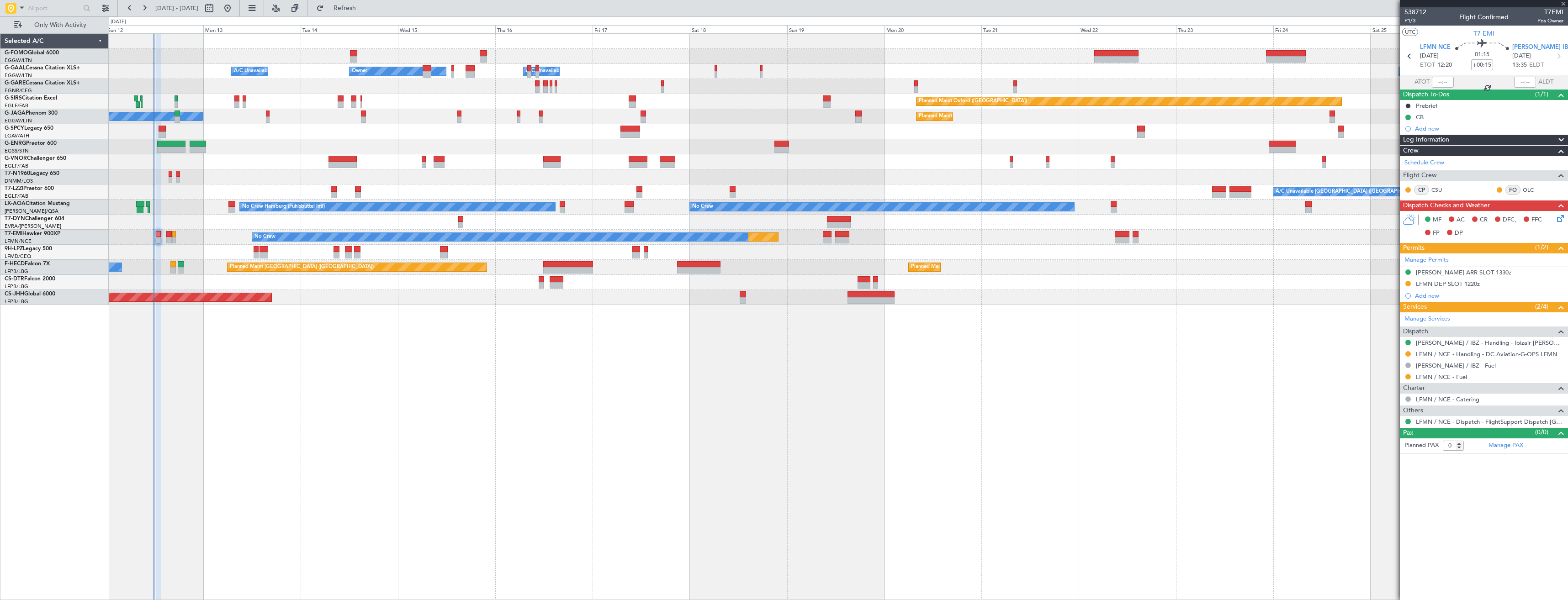
type input "2"
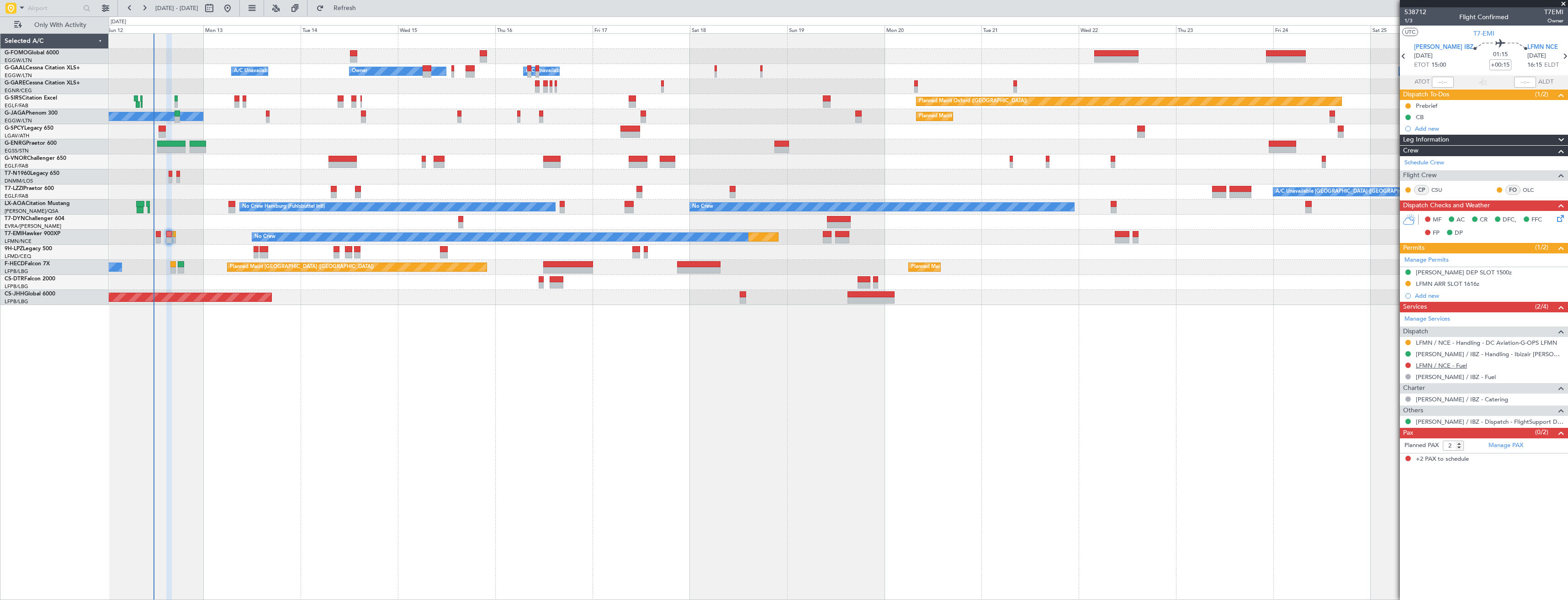
click at [1435, 362] on link "LFMN / NCE - Fuel" at bounding box center [1441, 366] width 51 height 8
click at [1408, 368] on div at bounding box center [1408, 365] width 7 height 7
click at [1407, 366] on button at bounding box center [1408, 365] width 5 height 5
click at [1381, 418] on span "Requested" at bounding box center [1382, 420] width 29 height 9
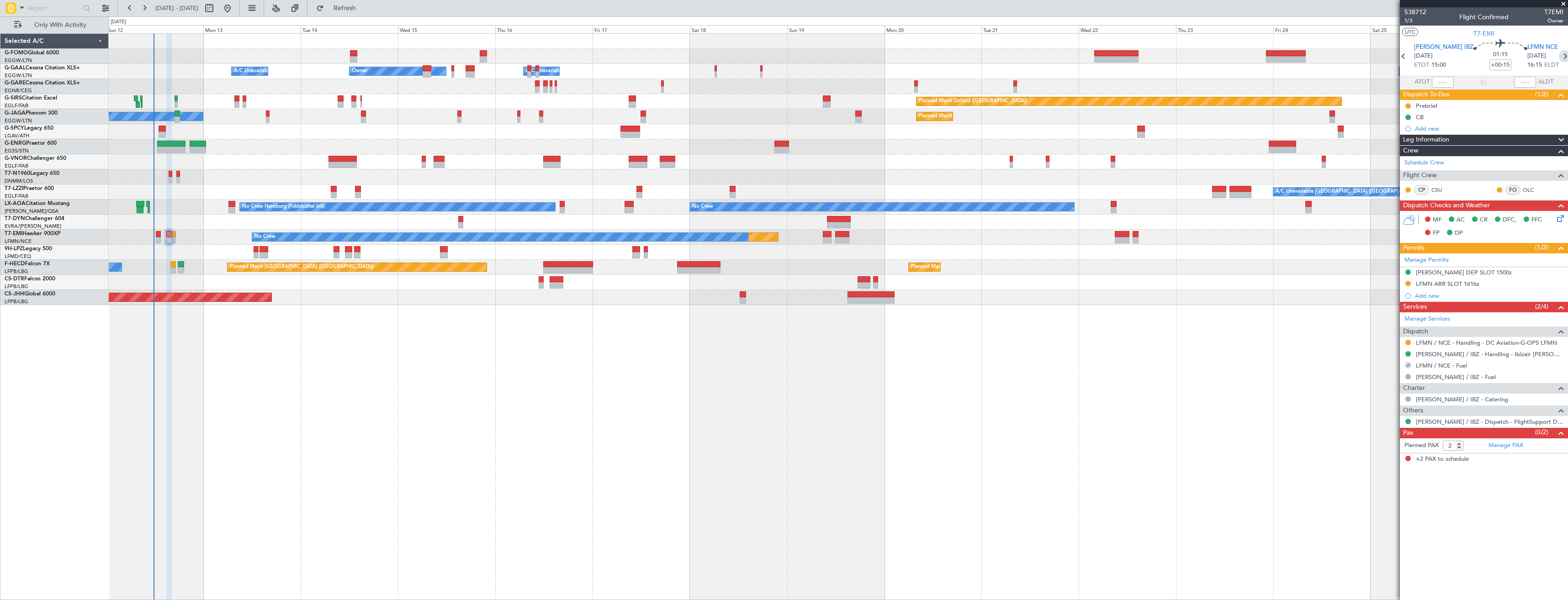
click at [1559, 57] on icon at bounding box center [1564, 55] width 12 height 12
type input "+00:10"
type input "0"
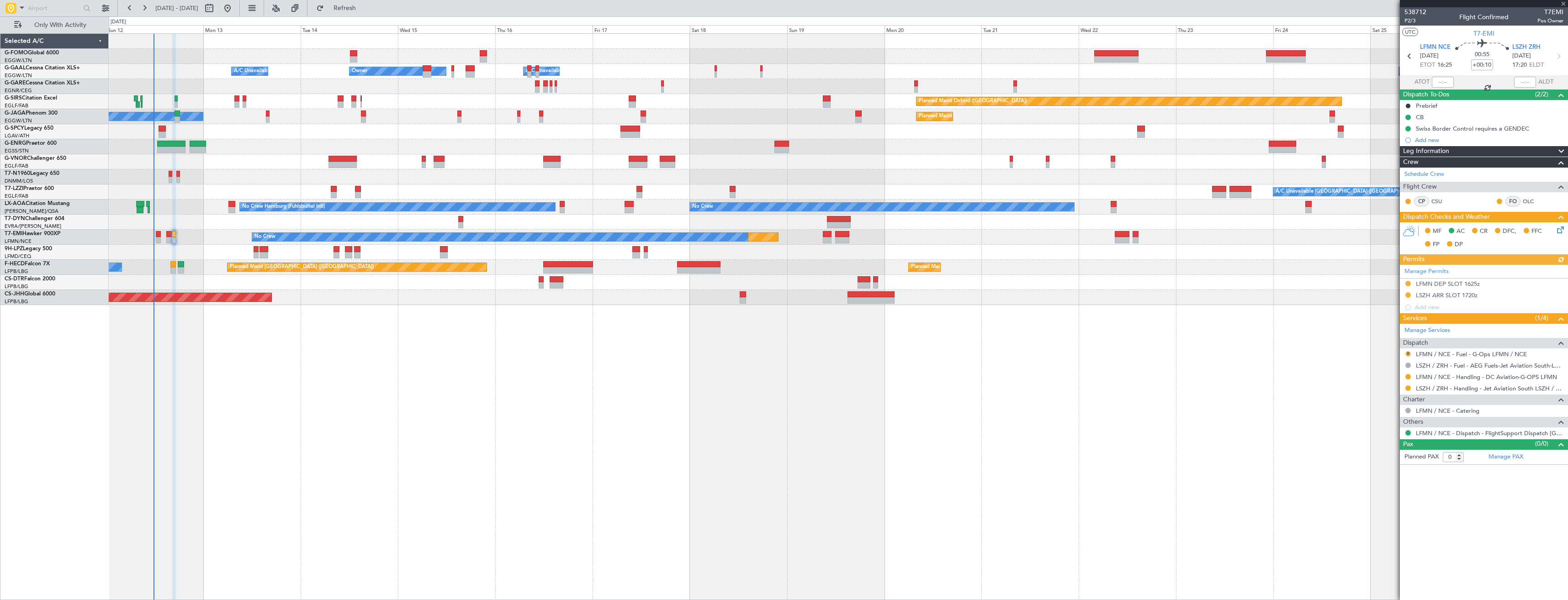
click at [1409, 352] on button "R" at bounding box center [1408, 354] width 5 height 5
click at [1388, 405] on span "Requested" at bounding box center [1382, 408] width 29 height 9
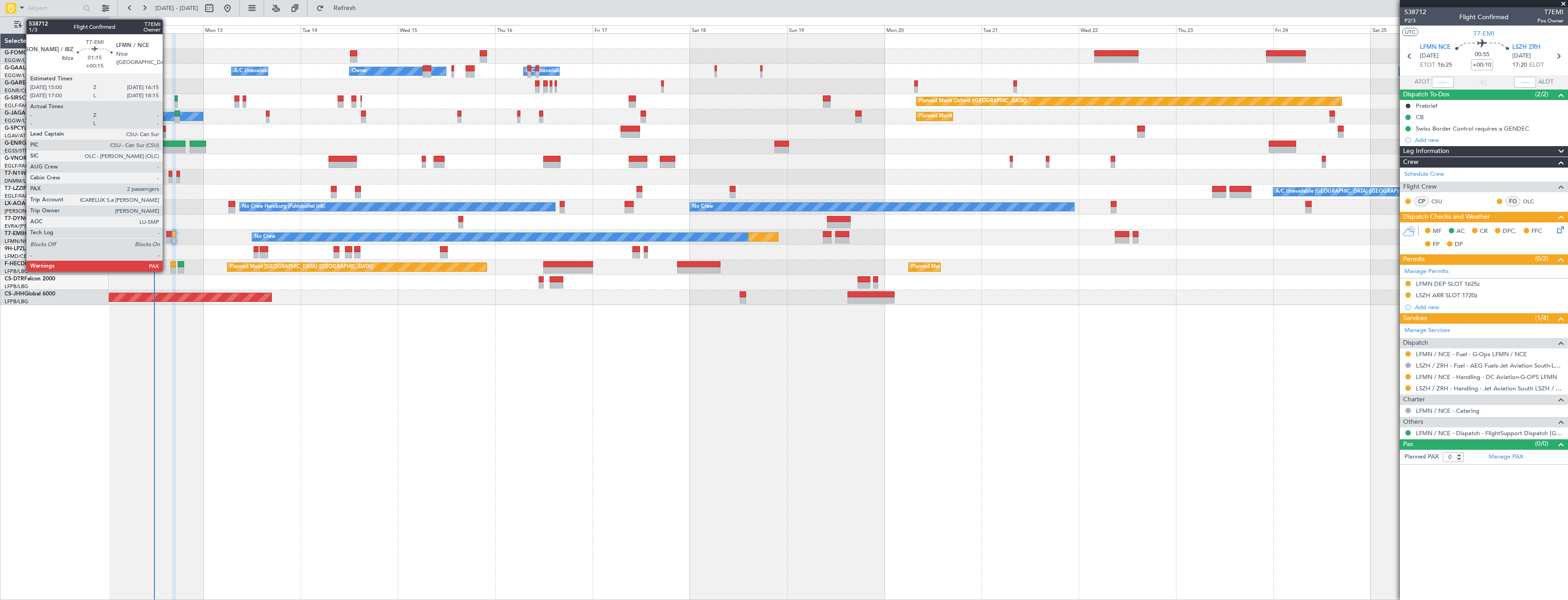
click at [166, 238] on div at bounding box center [169, 241] width 5 height 6
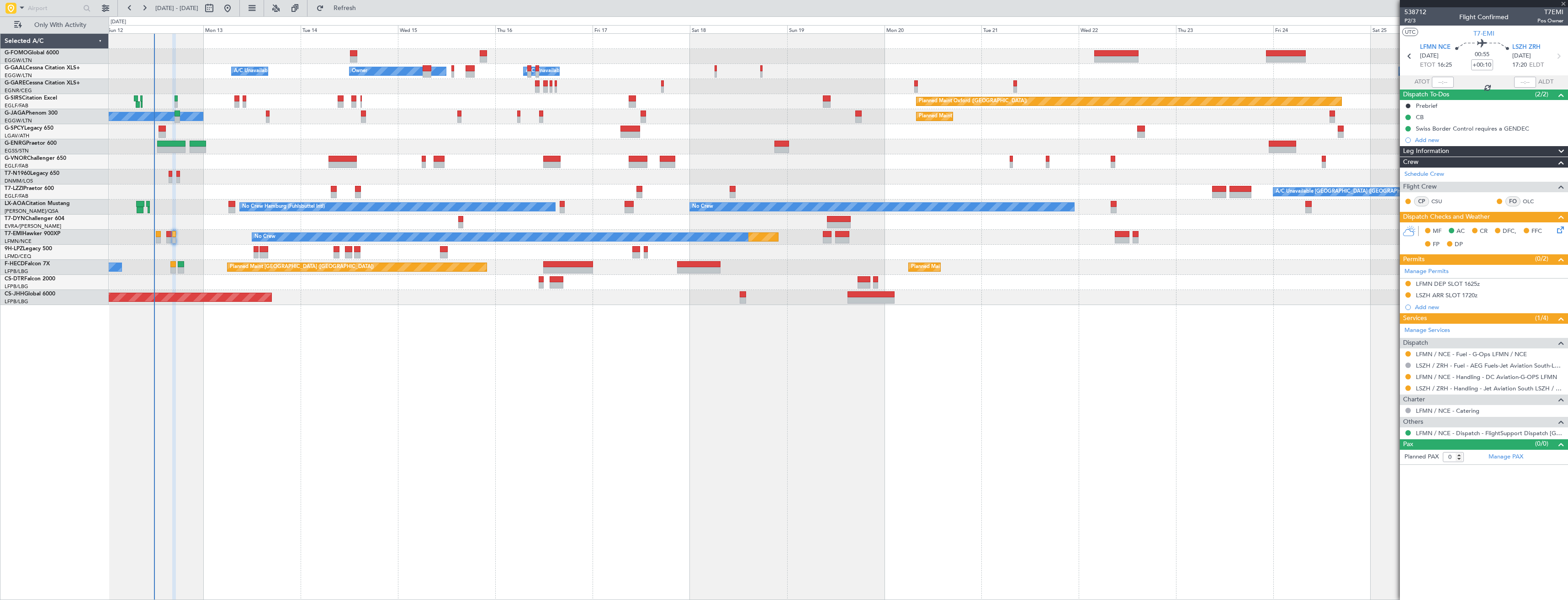
type input "+00:15"
type input "2"
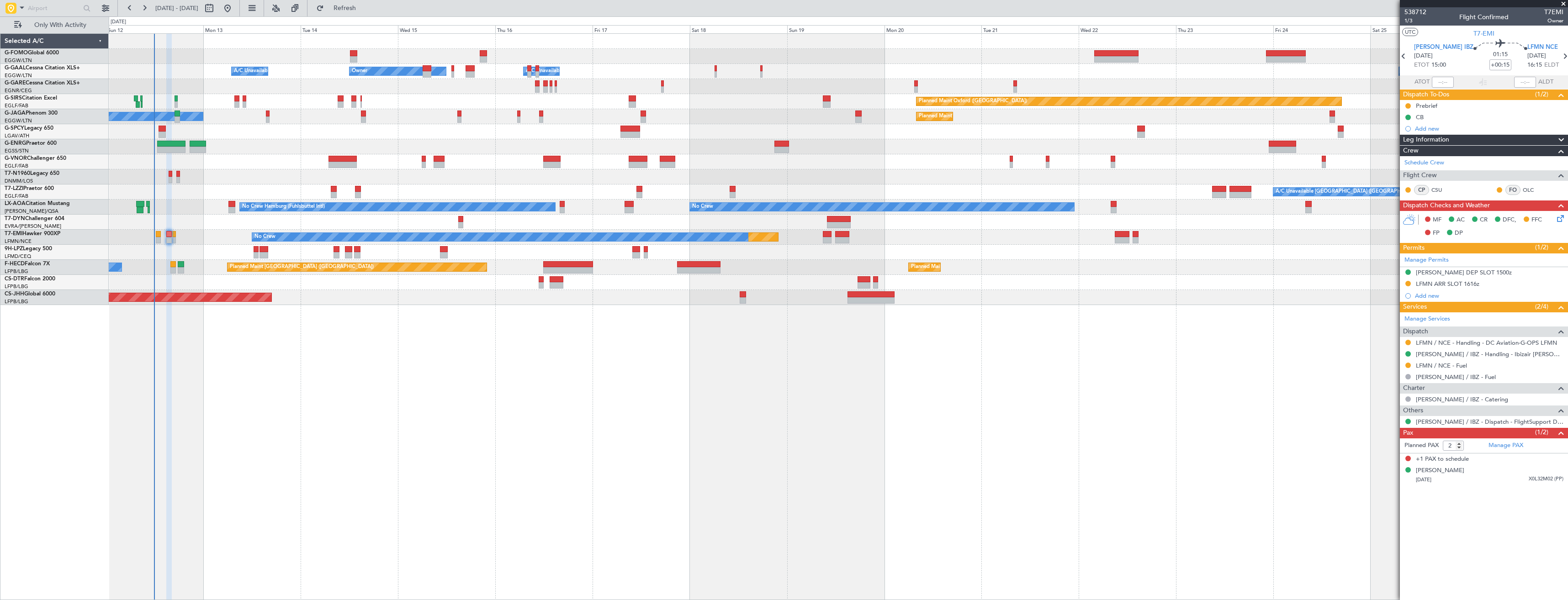
drag, startPoint x: 1406, startPoint y: 343, endPoint x: 1407, endPoint y: 363, distance: 20.0
click at [1406, 343] on button at bounding box center [1408, 342] width 5 height 5
click at [1402, 448] on li "Confirmed" at bounding box center [1408, 452] width 105 height 14
click at [1496, 287] on div "LFMN ARR SLOT 1616z" at bounding box center [1484, 284] width 168 height 12
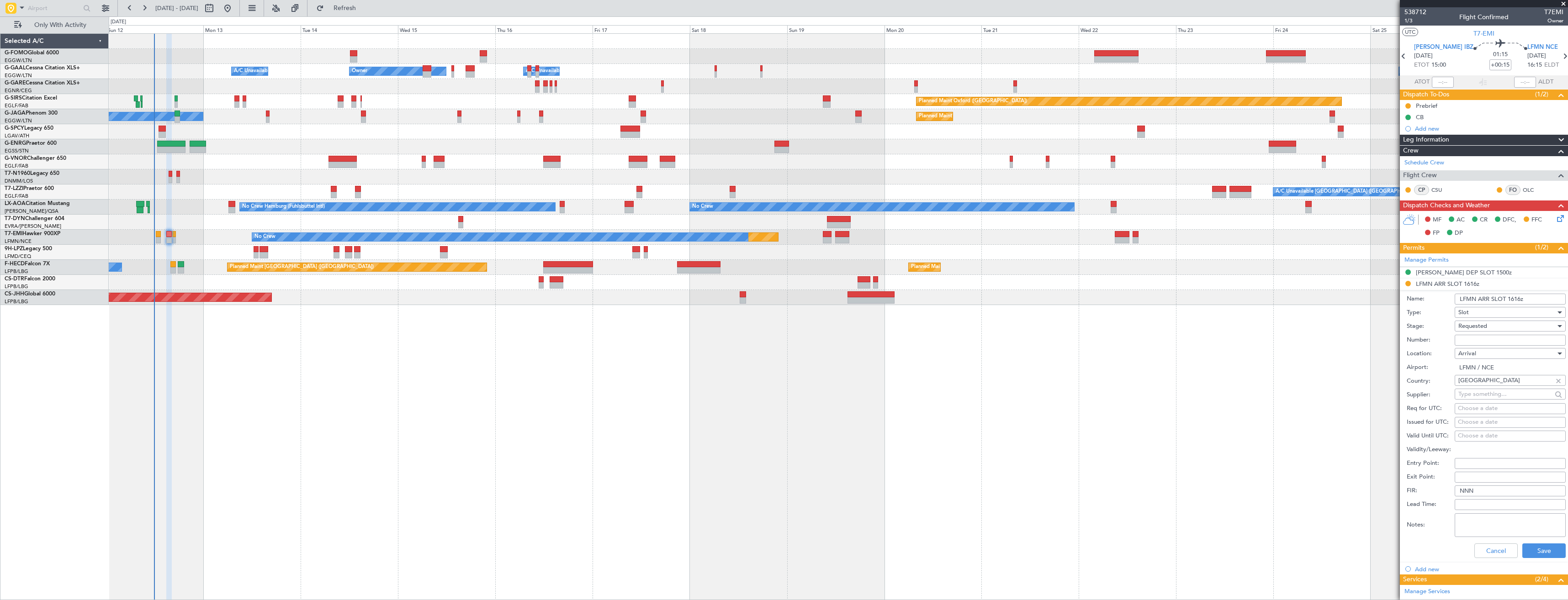
click at [1495, 335] on input "Number:" at bounding box center [1510, 341] width 111 height 11
paste input "LFMNA000096893"
type input "LFMNA000096893"
click at [1518, 298] on input "LFMN ARR SLOT 1616z" at bounding box center [1510, 299] width 111 height 11
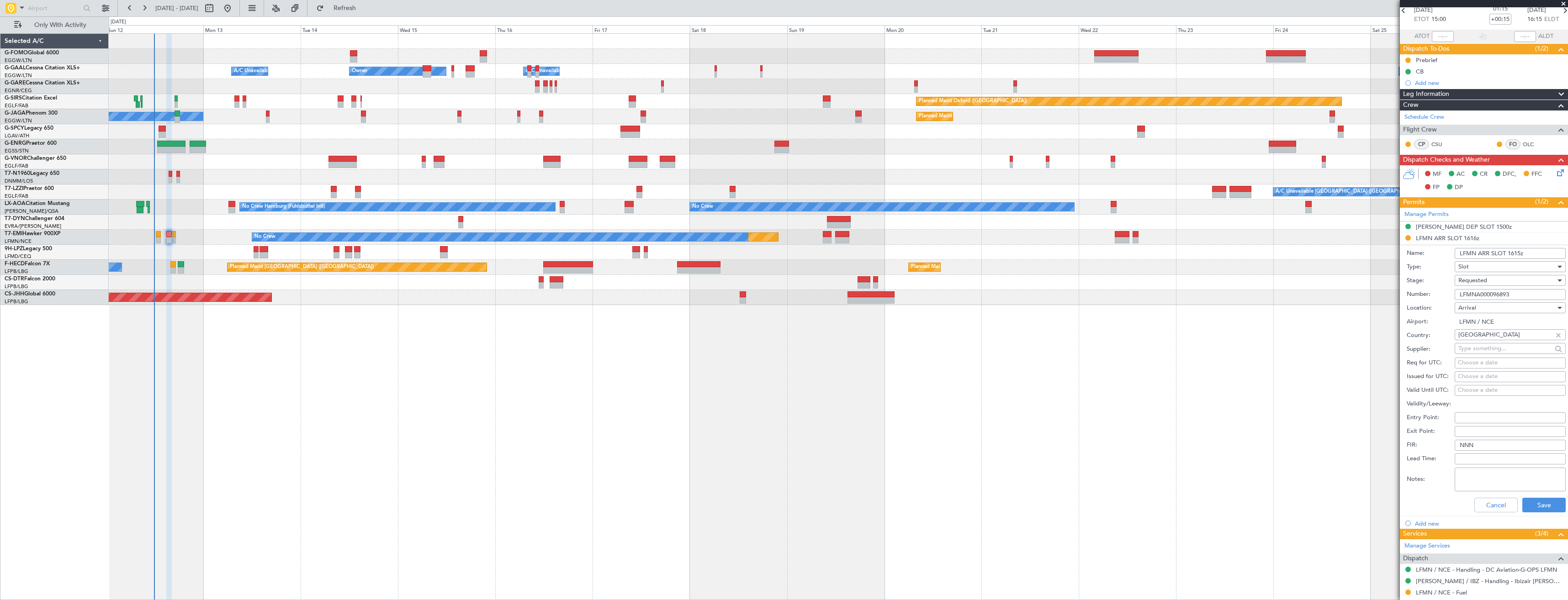
type input "LFMN ARR SLOT 1615z"
click at [1486, 278] on span "Requested" at bounding box center [1473, 280] width 29 height 9
drag, startPoint x: 1491, startPoint y: 349, endPoint x: 1557, endPoint y: 481, distance: 147.6
click at [1491, 352] on span "Received OK" at bounding box center [1506, 350] width 96 height 14
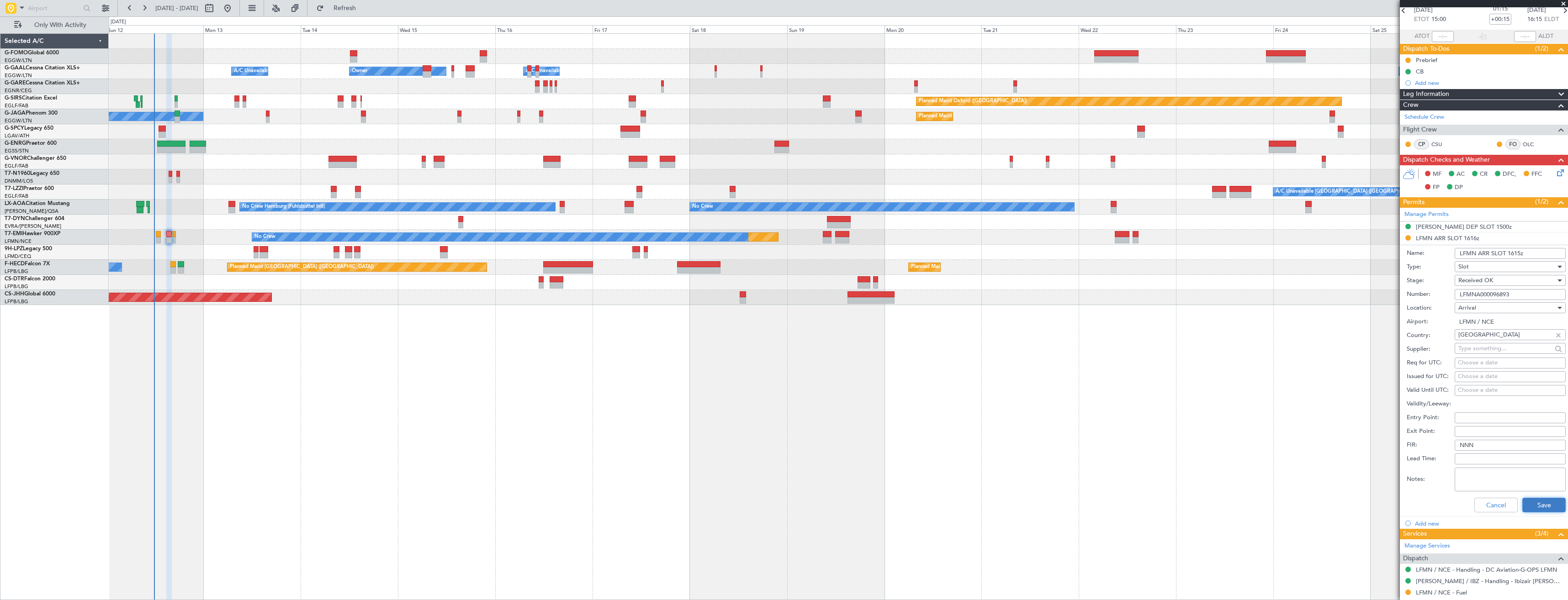
click at [1530, 508] on button "Save" at bounding box center [1545, 505] width 44 height 15
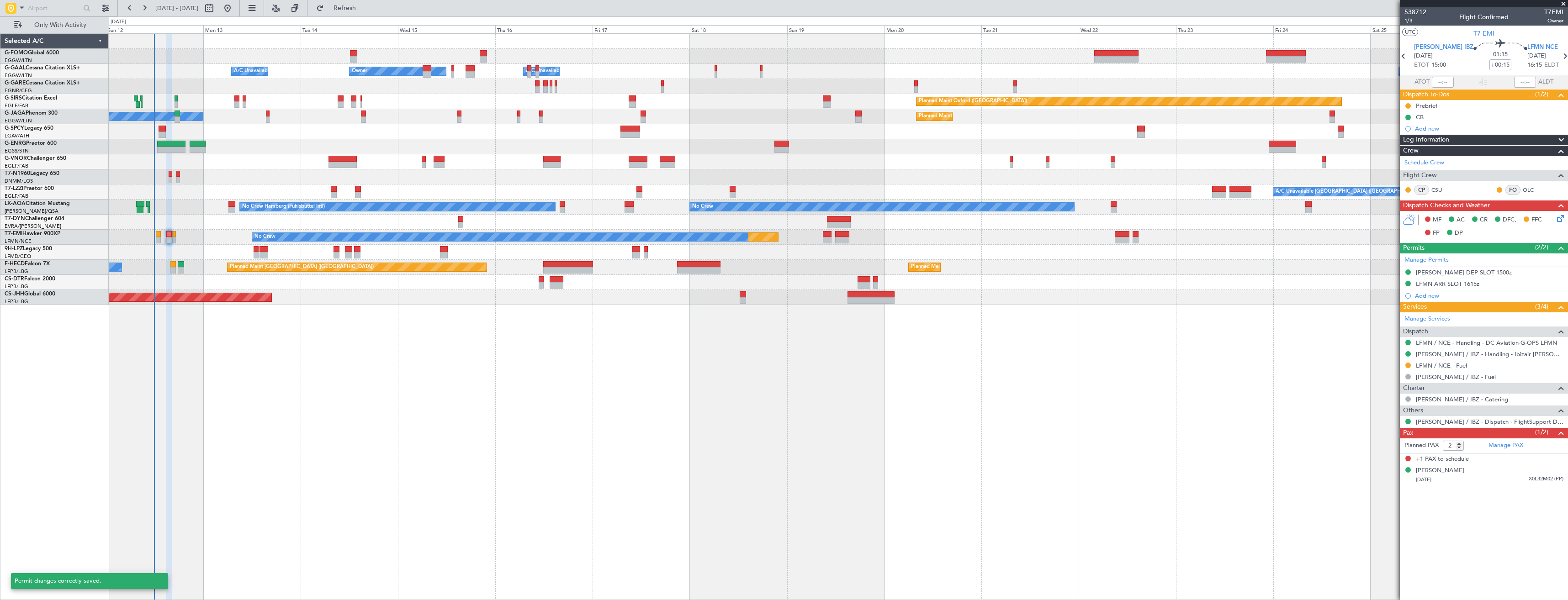
scroll to position [0, 0]
click at [1559, 56] on icon at bounding box center [1564, 55] width 12 height 12
type input "+00:10"
type input "0"
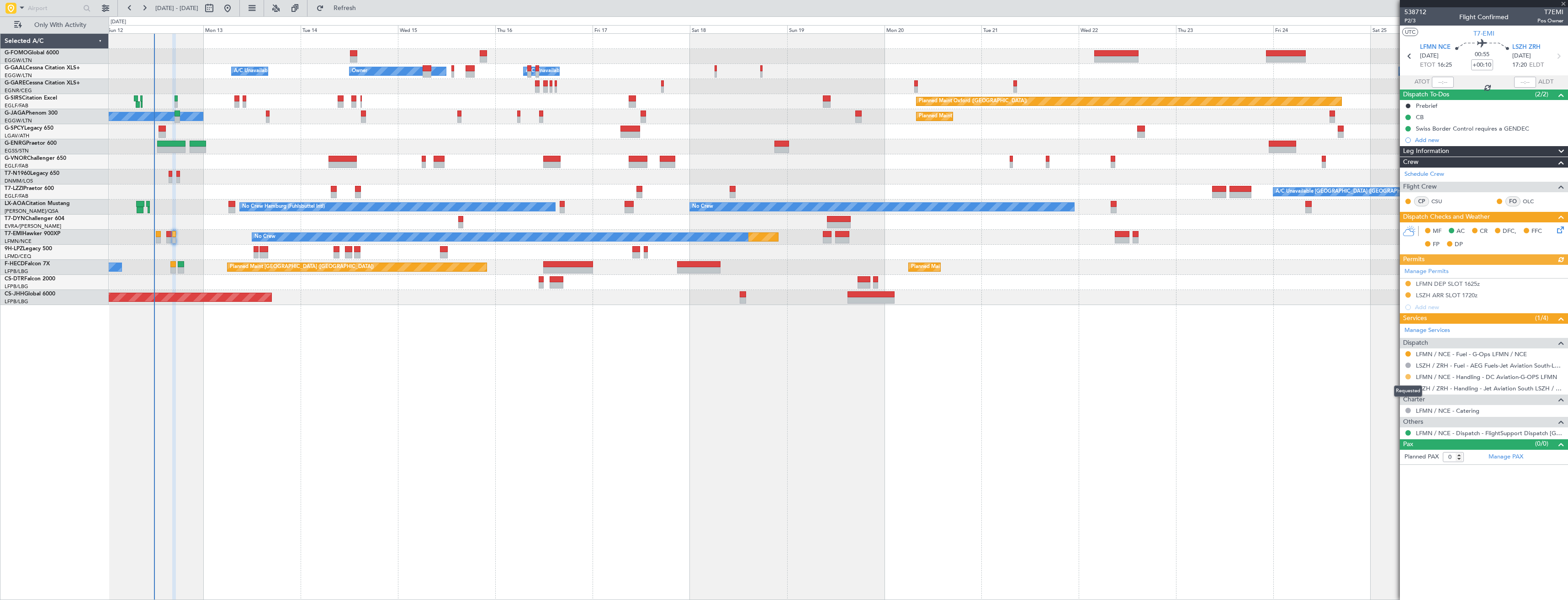
click at [1409, 374] on button at bounding box center [1408, 377] width 5 height 5
click at [1373, 488] on span "Confirmed" at bounding box center [1382, 486] width 28 height 9
click at [1502, 284] on div "LFMN DEP SLOT 1625z" at bounding box center [1484, 284] width 168 height 12
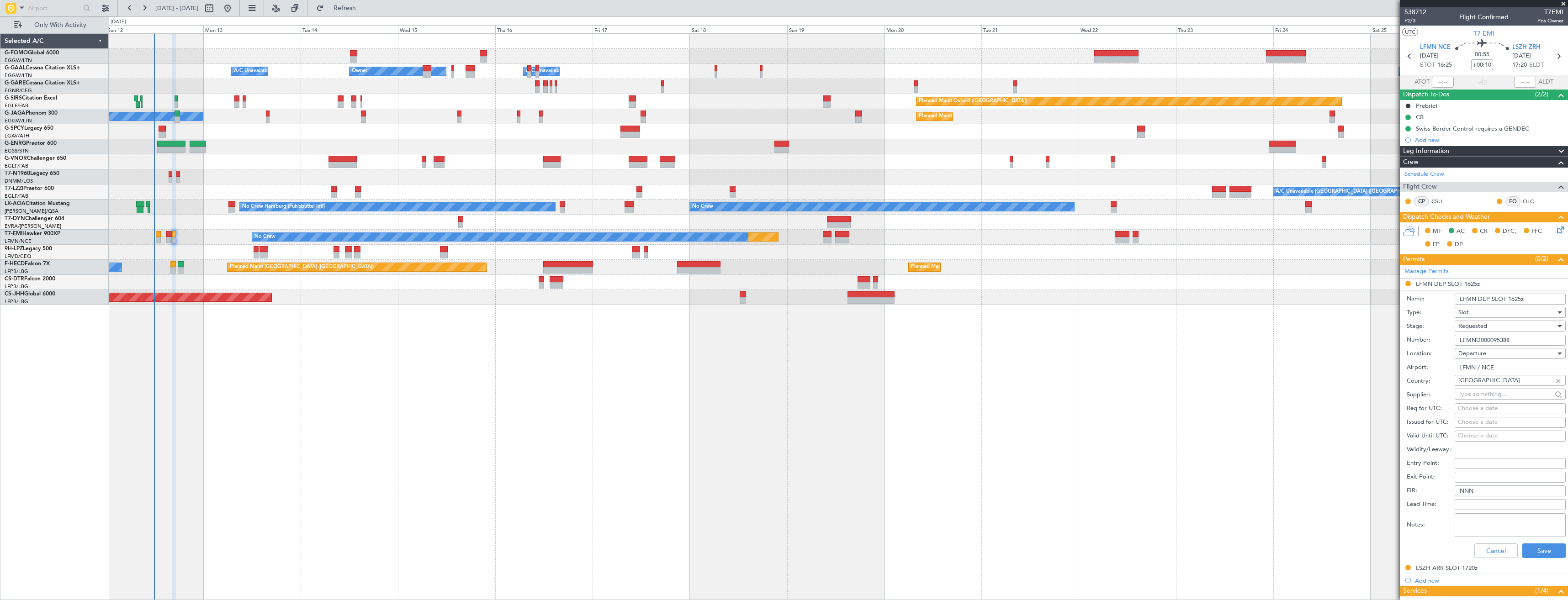
click at [1504, 341] on input "LFMND000095388" at bounding box center [1510, 341] width 111 height 11
paste input "6894"
type input "LFMND000096894"
click at [1491, 322] on div "Requested" at bounding box center [1507, 327] width 98 height 14
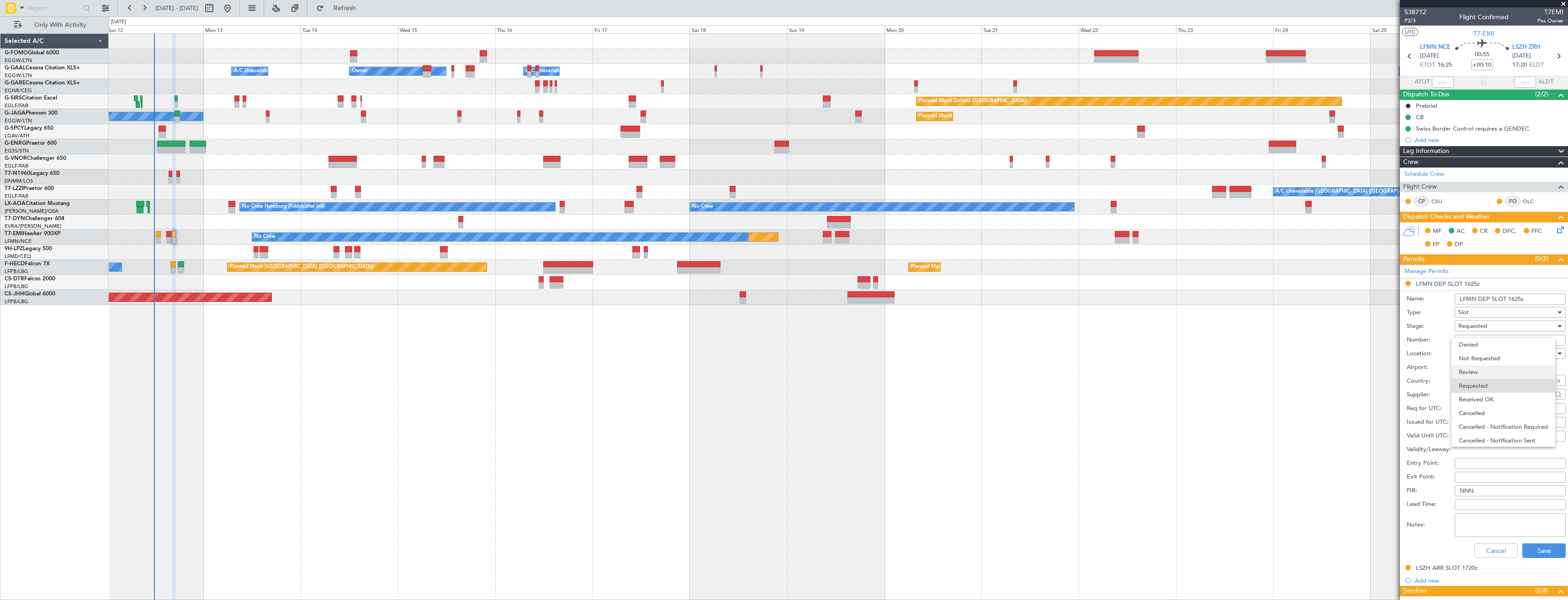
scroll to position [4, 0]
click at [1493, 399] on span "Received OK" at bounding box center [1506, 396] width 96 height 14
click at [1541, 548] on button "Save" at bounding box center [1545, 551] width 44 height 15
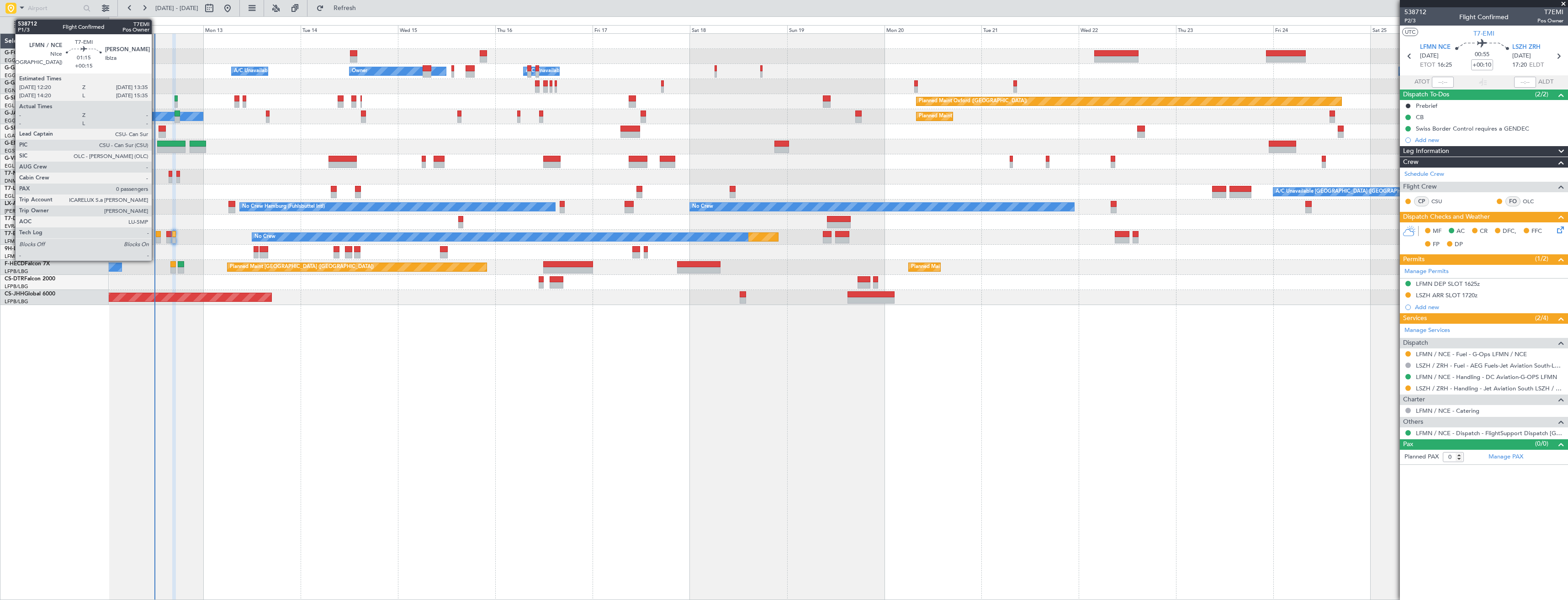
click at [155, 241] on div at bounding box center [158, 241] width 5 height 6
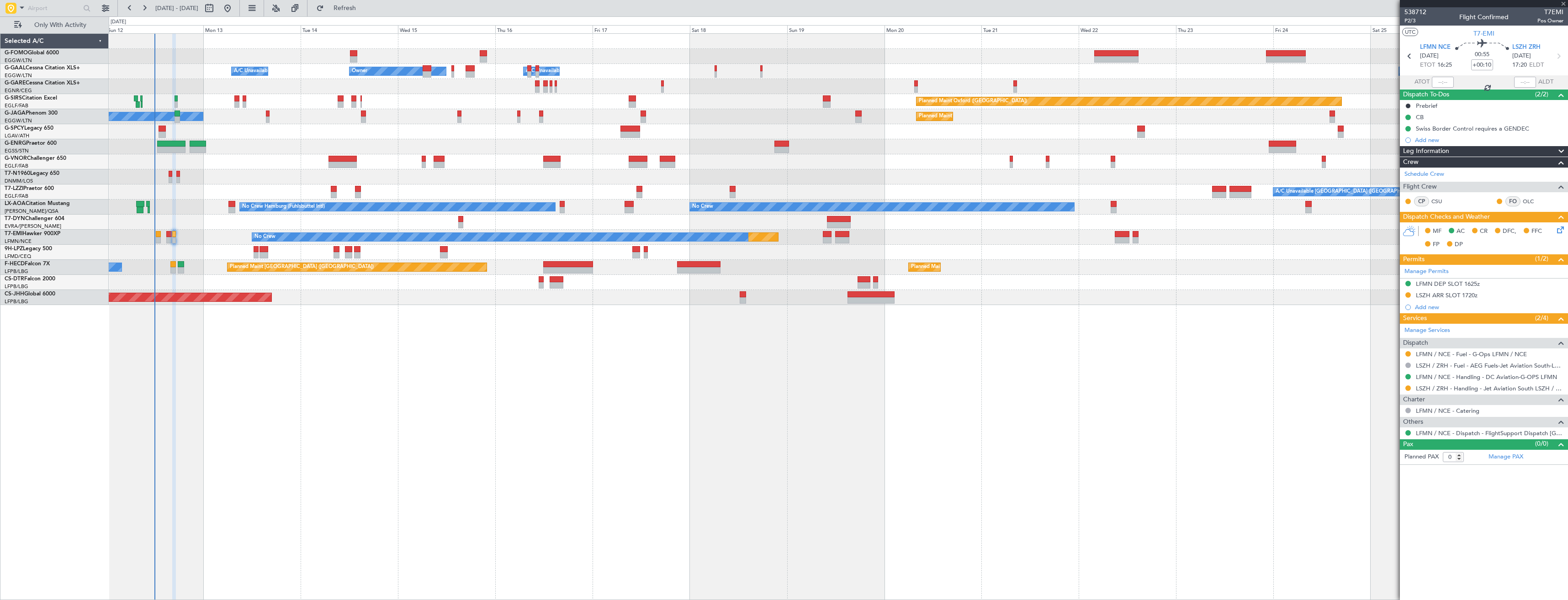
type input "+00:15"
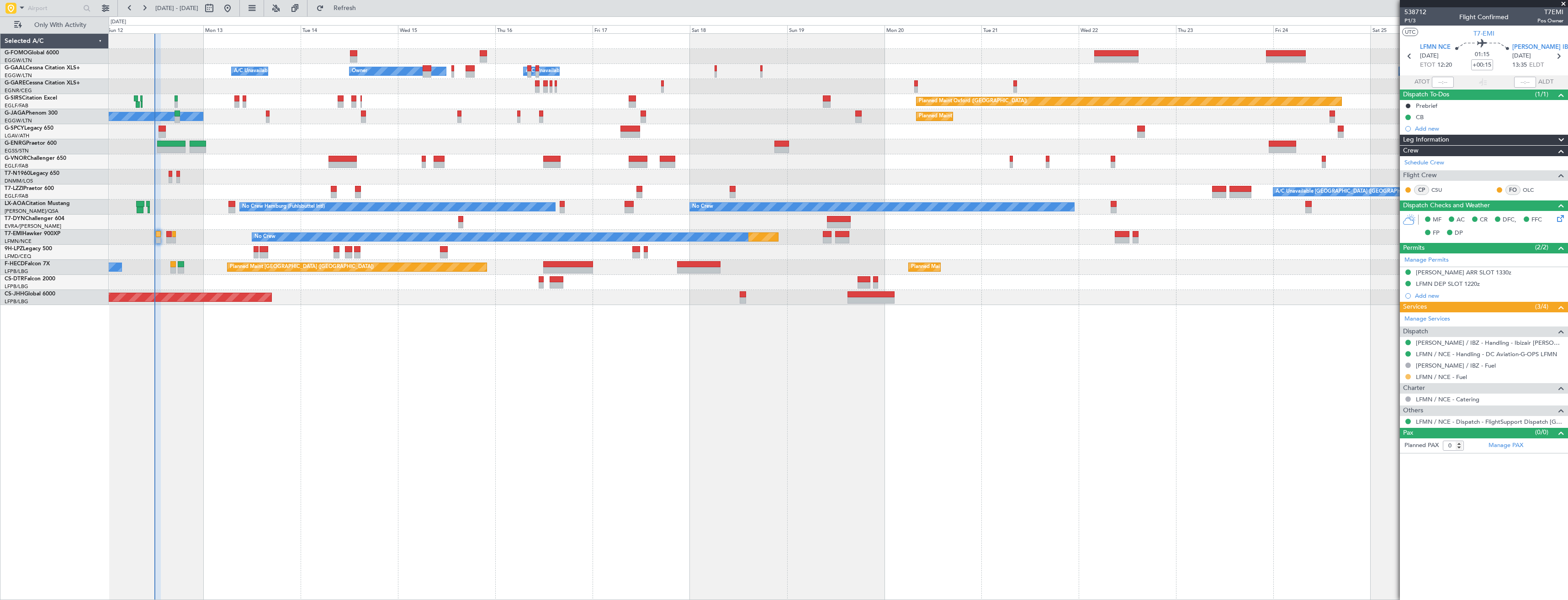
click at [1408, 377] on button at bounding box center [1408, 377] width 5 height 5
click at [1398, 487] on li "Confirmed" at bounding box center [1408, 486] width 105 height 14
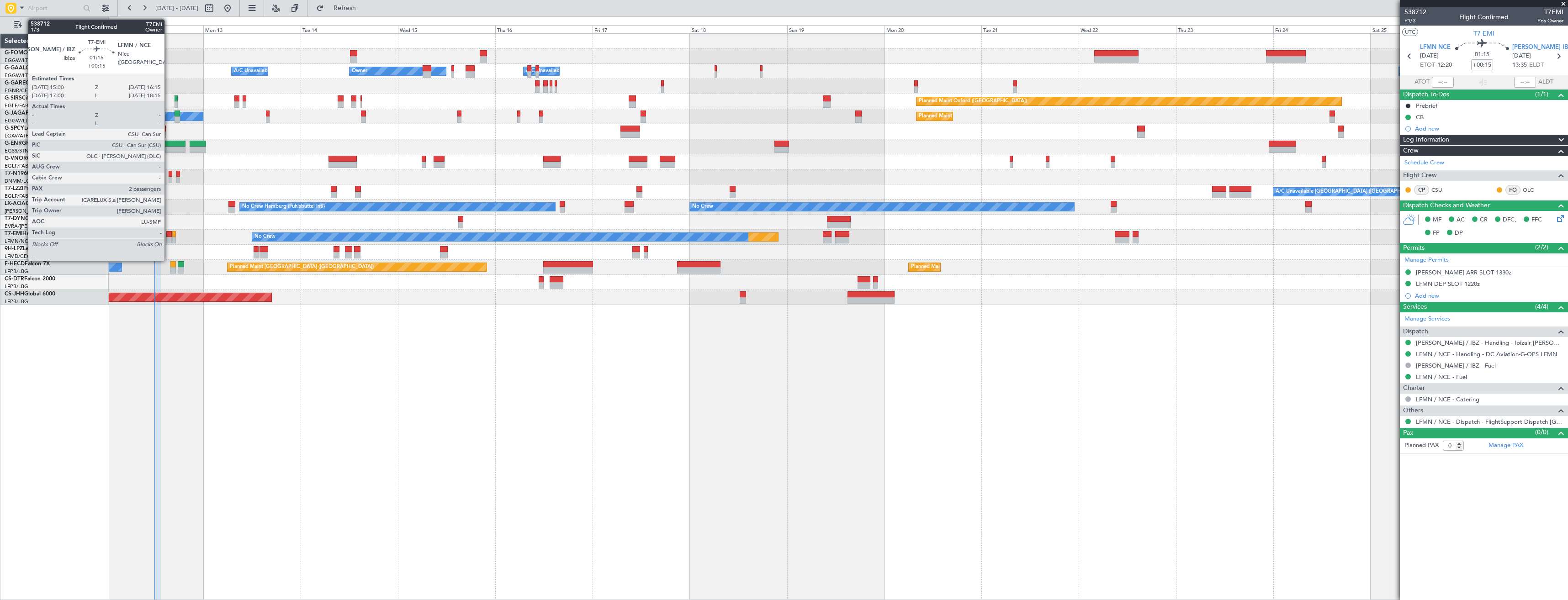
click at [169, 241] on div at bounding box center [169, 241] width 5 height 6
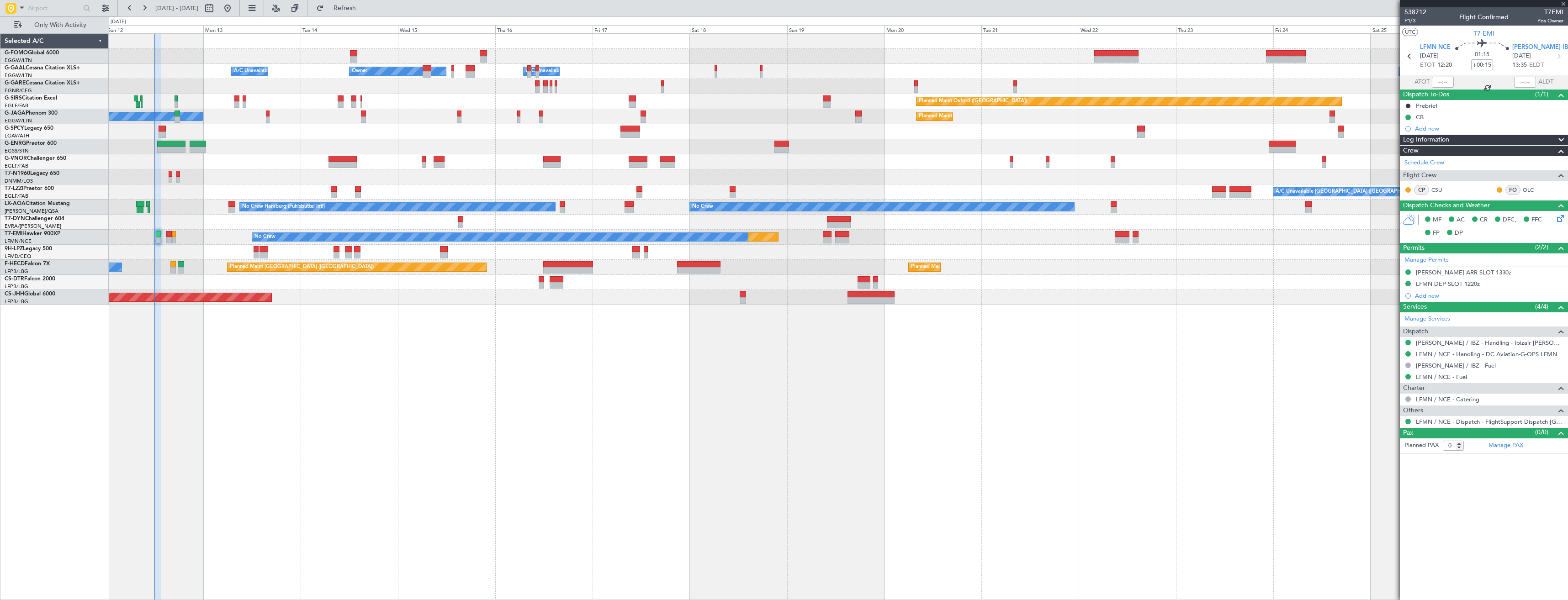
type input "2"
click at [1406, 366] on div "Confirmed" at bounding box center [1409, 368] width 28 height 12
click at [1405, 365] on button at bounding box center [1408, 365] width 5 height 5
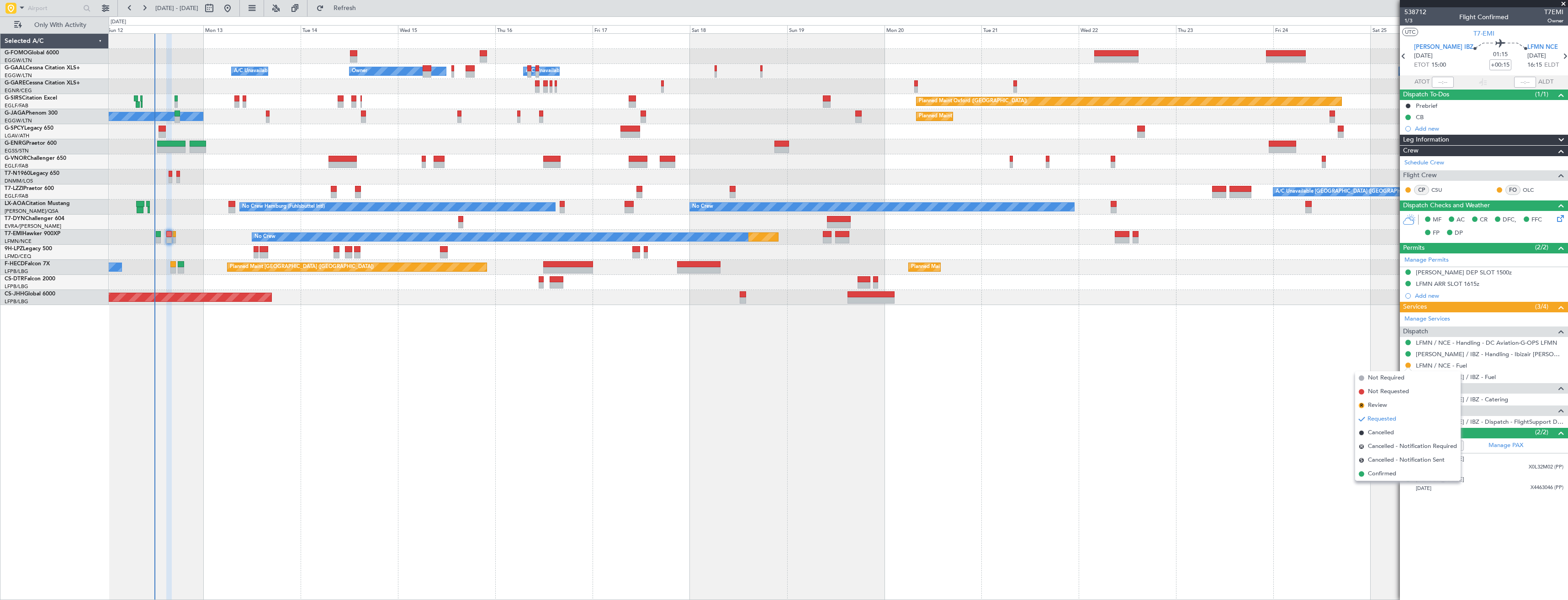
click at [1373, 479] on li "Confirmed" at bounding box center [1408, 474] width 105 height 14
click at [1559, 59] on icon at bounding box center [1564, 55] width 12 height 12
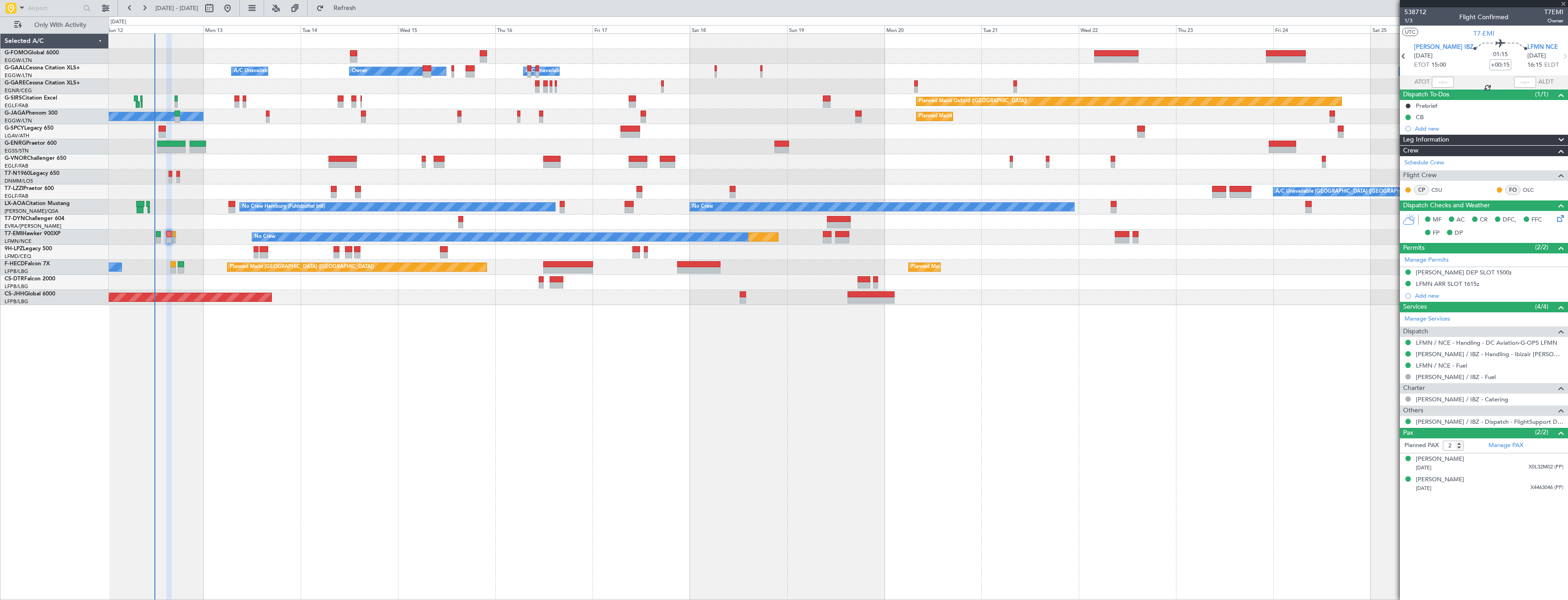
type input "+00:10"
type input "0"
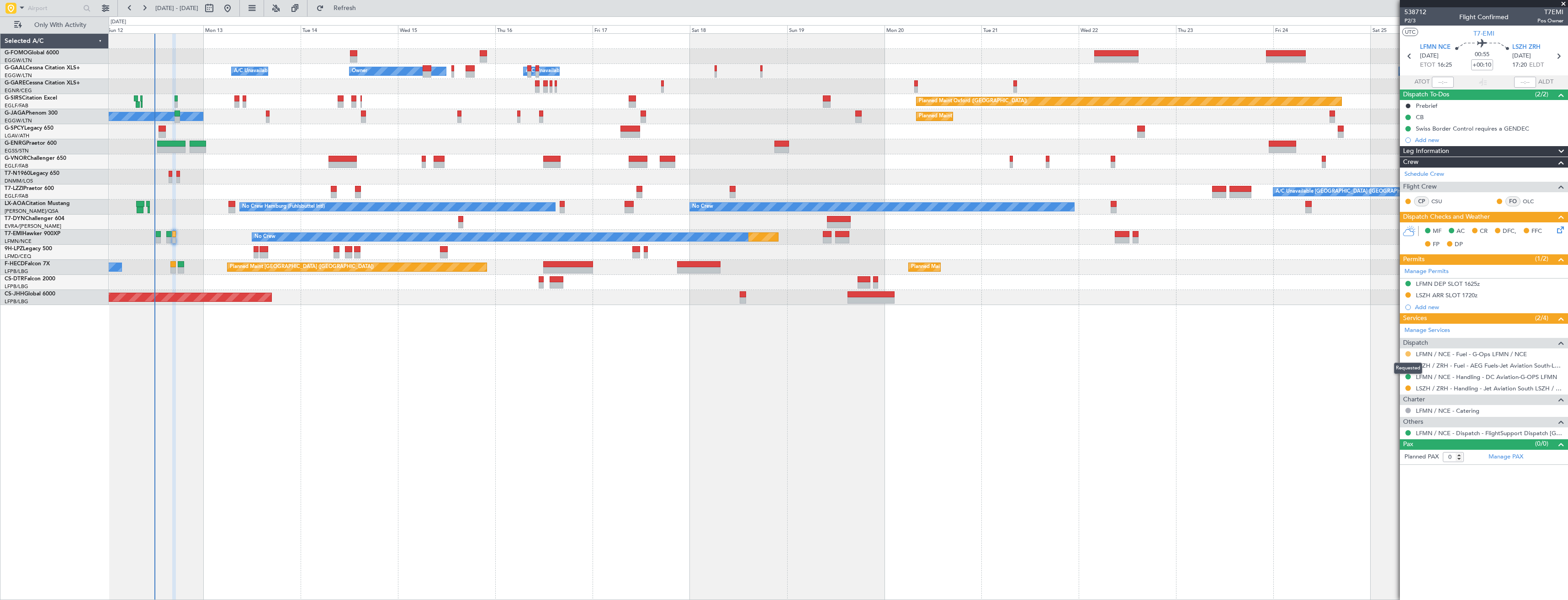
click at [1407, 352] on button at bounding box center [1408, 354] width 5 height 5
click at [1380, 462] on span "Confirmed" at bounding box center [1382, 463] width 28 height 9
click at [1410, 55] on icon at bounding box center [1409, 55] width 12 height 12
type input "+00:15"
type input "2"
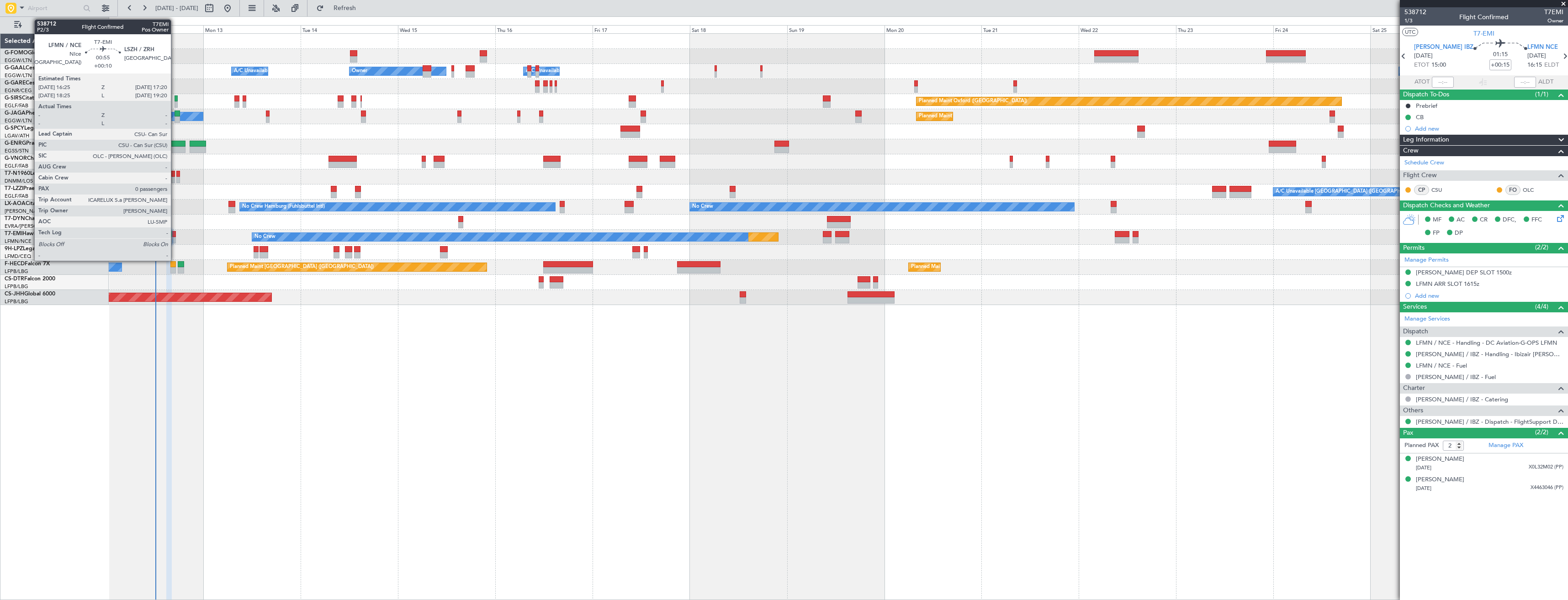
click at [175, 241] on div at bounding box center [173, 241] width 4 height 6
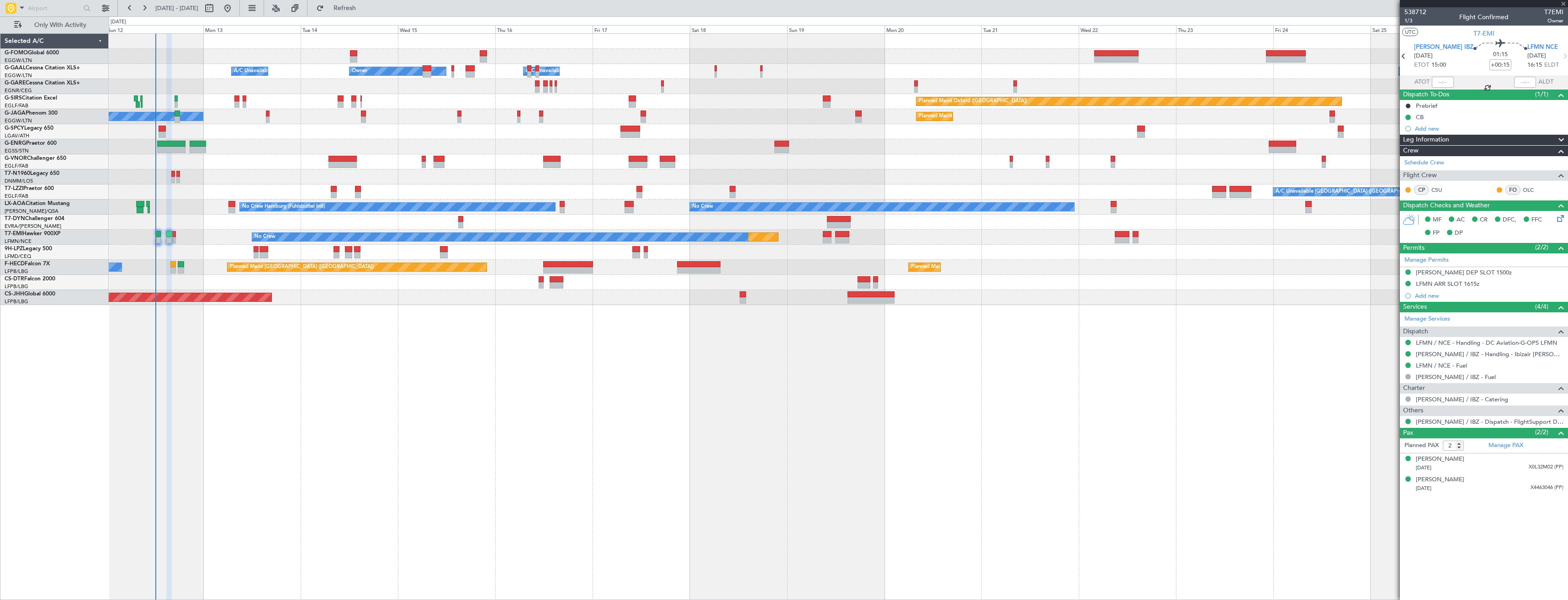
type input "+00:10"
type input "0"
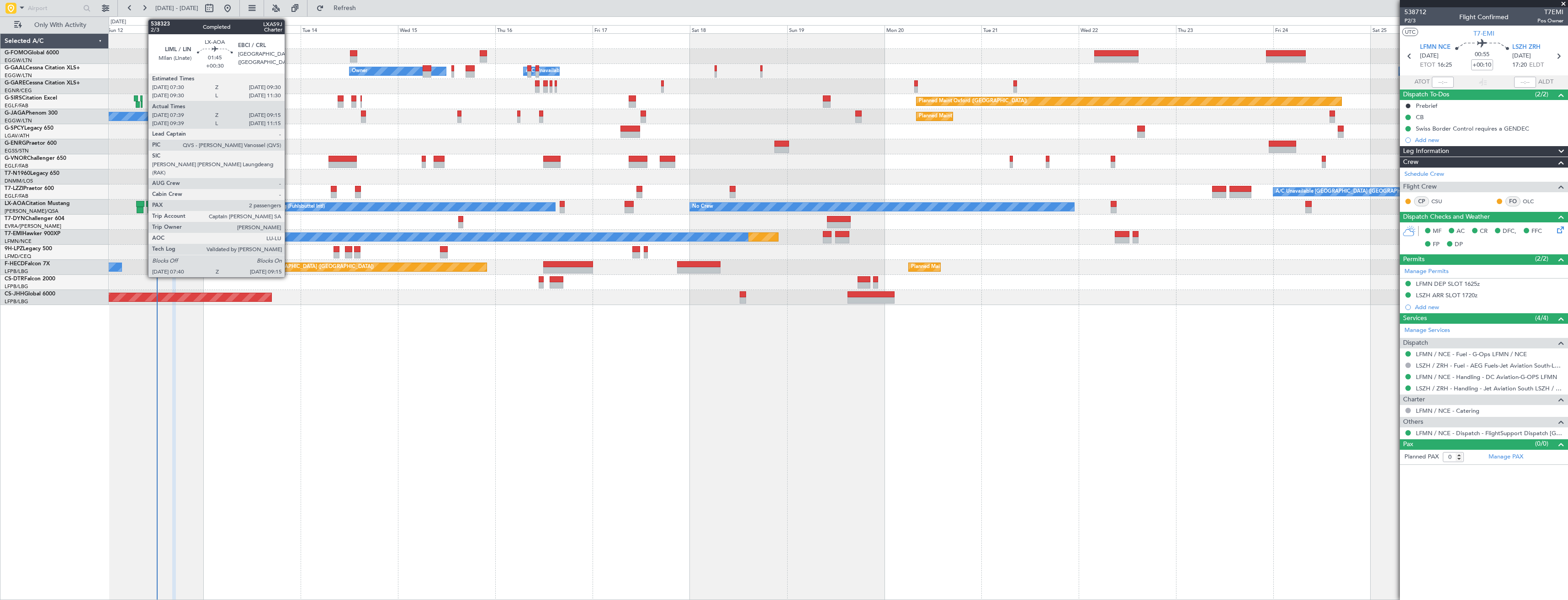
click at [144, 204] on div at bounding box center [140, 204] width 9 height 6
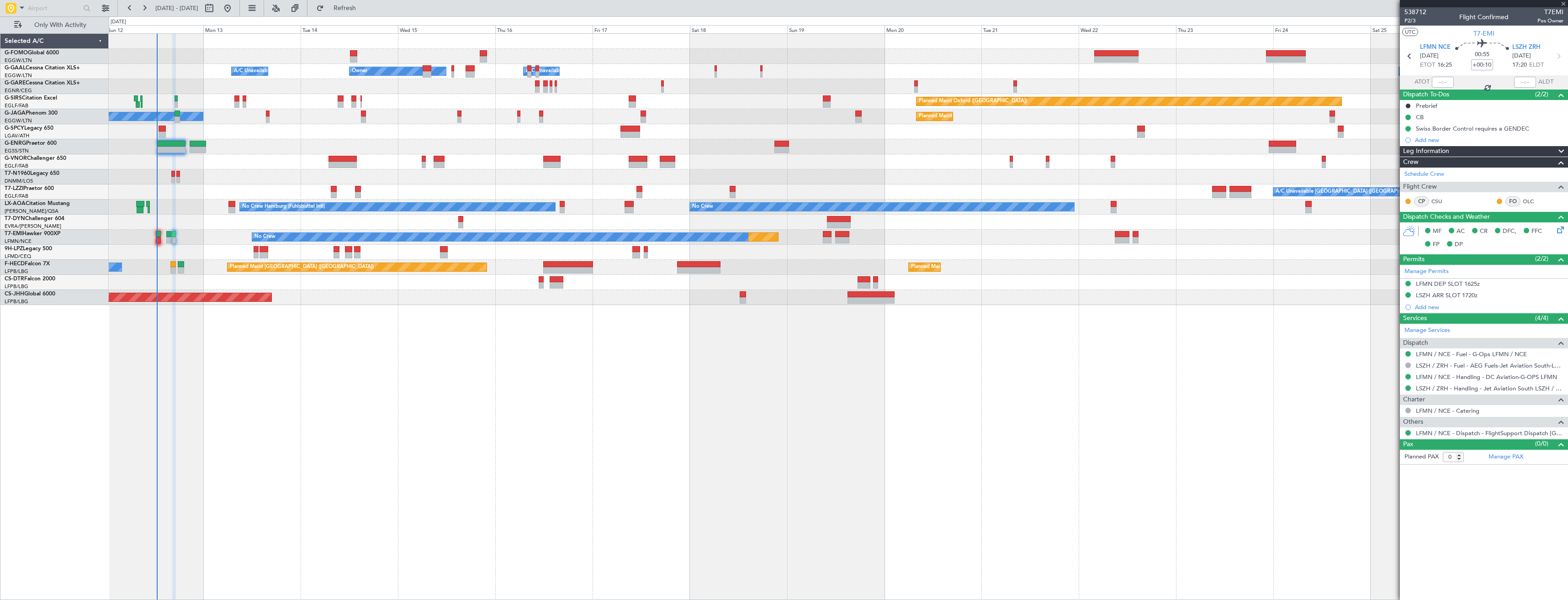
type input "+00:30"
type input "07:49"
type input "09:10"
type input "2"
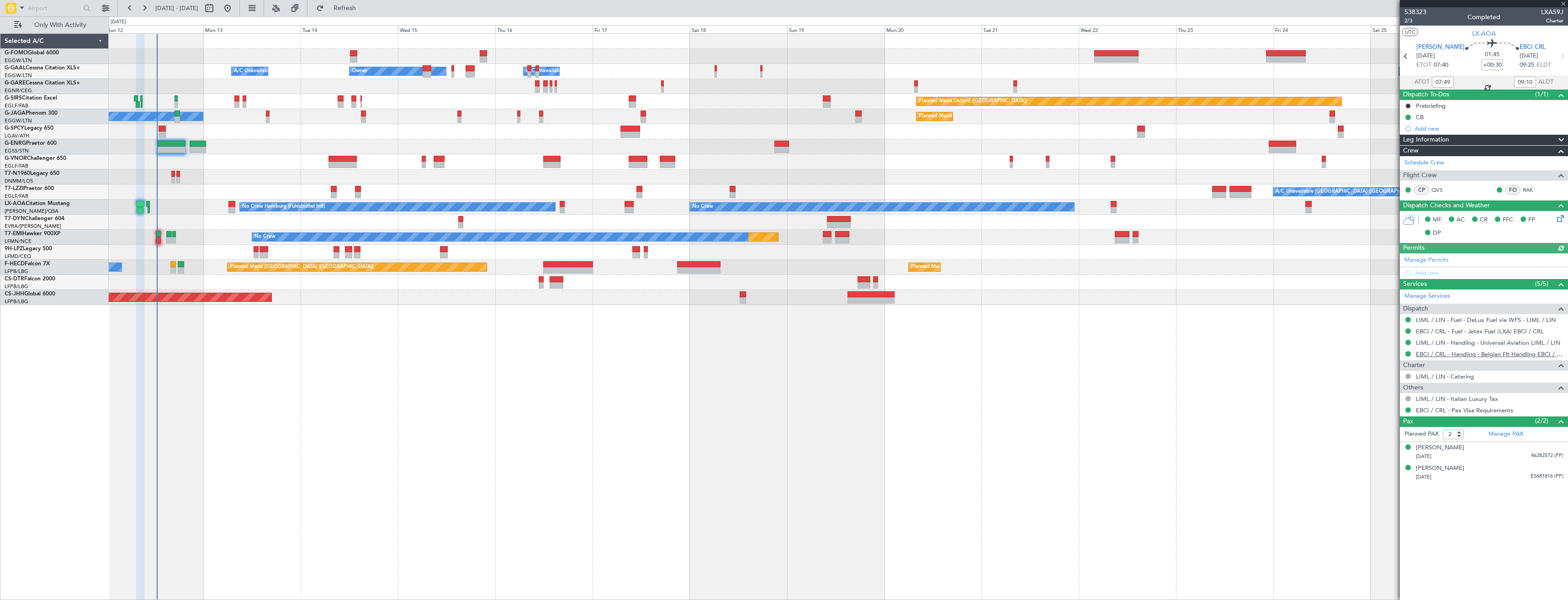
click at [1427, 354] on link "EBCI / CRL - Handling - Belgian Flt Handling EBCI / CRL" at bounding box center [1489, 355] width 148 height 8
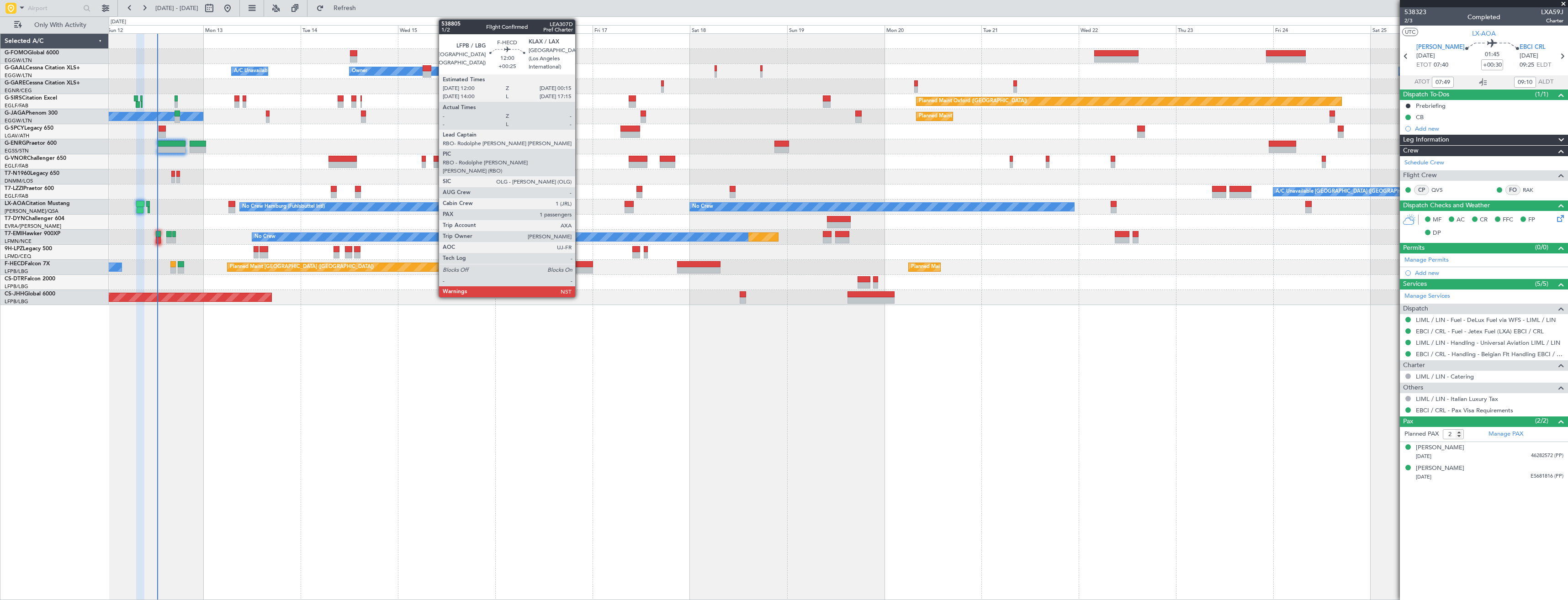
click at [580, 271] on div at bounding box center [568, 270] width 50 height 6
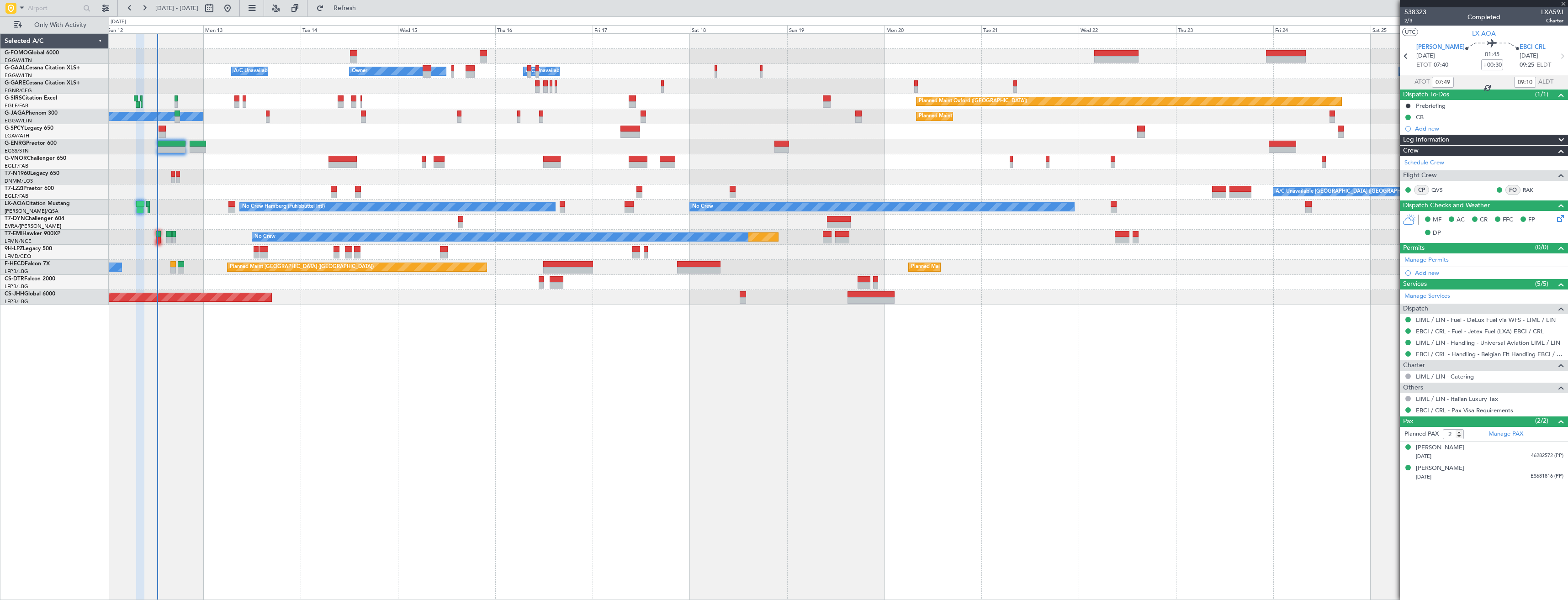
type input "+00:25"
type input "1"
